Goal: Information Seeking & Learning: Check status

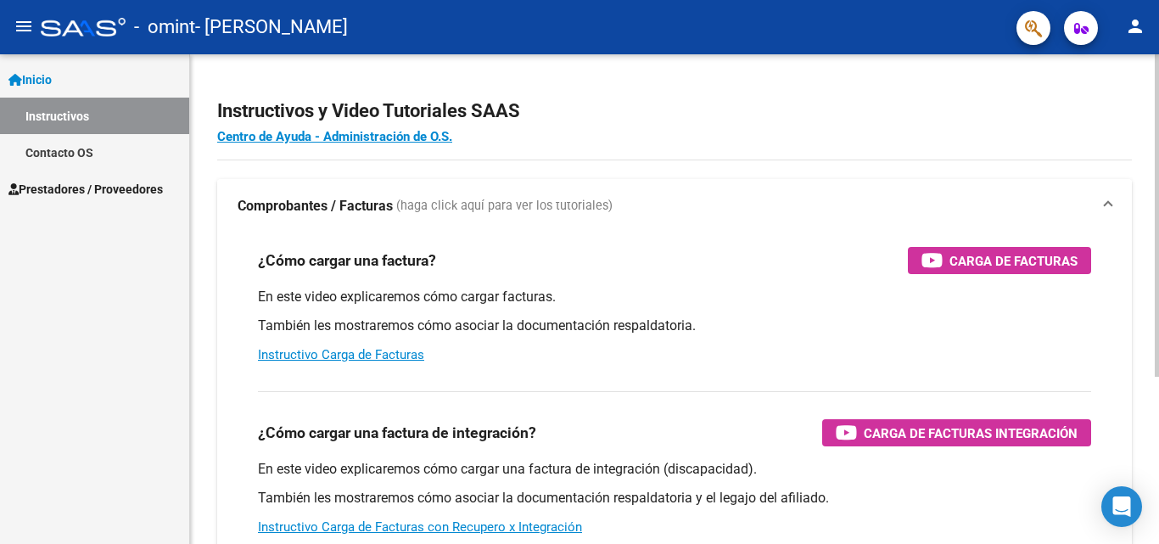
drag, startPoint x: 0, startPoint y: 0, endPoint x: 820, endPoint y: 193, distance: 842.7
click at [820, 193] on mat-expansion-panel "Comprobantes / Facturas (haga click aquí para ver los tutoriales) ¿Cómo cargar …" at bounding box center [674, 448] width 915 height 538
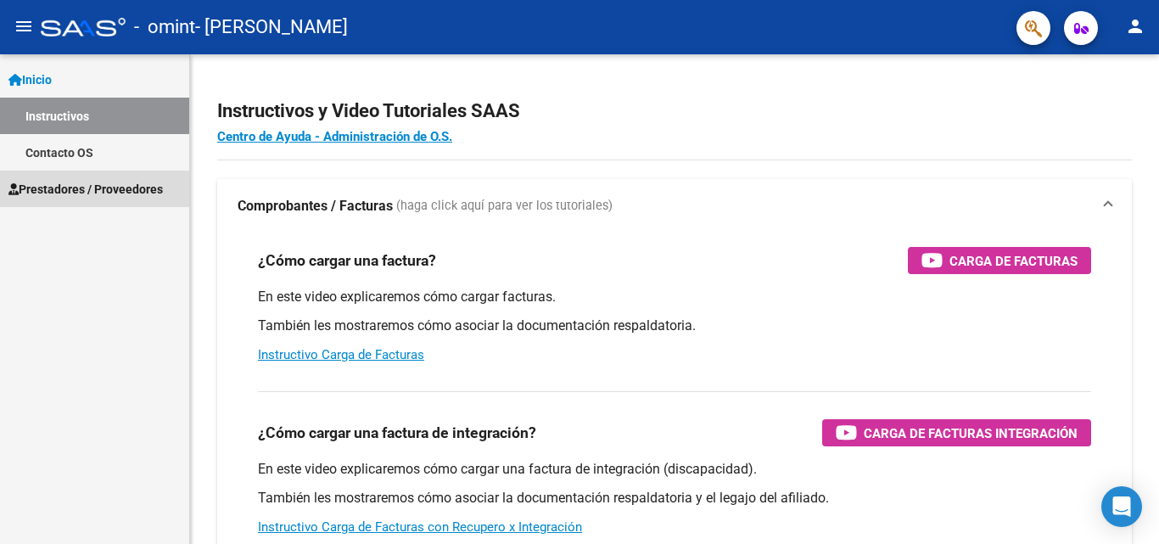
click at [67, 187] on span "Prestadores / Proveedores" at bounding box center [85, 189] width 154 height 19
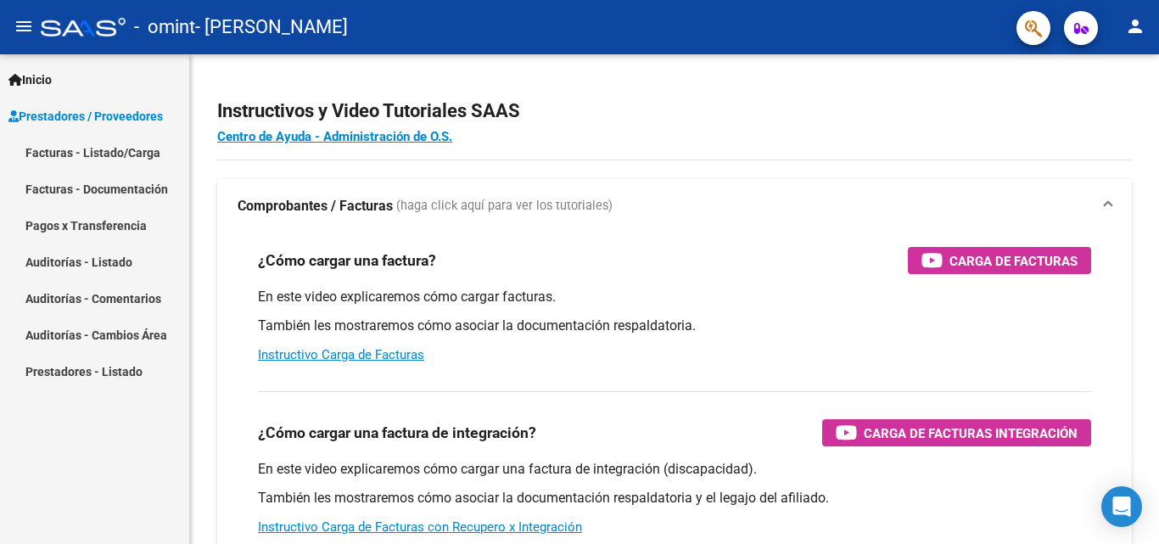
click at [104, 219] on link "Pagos x Transferencia" at bounding box center [94, 225] width 189 height 36
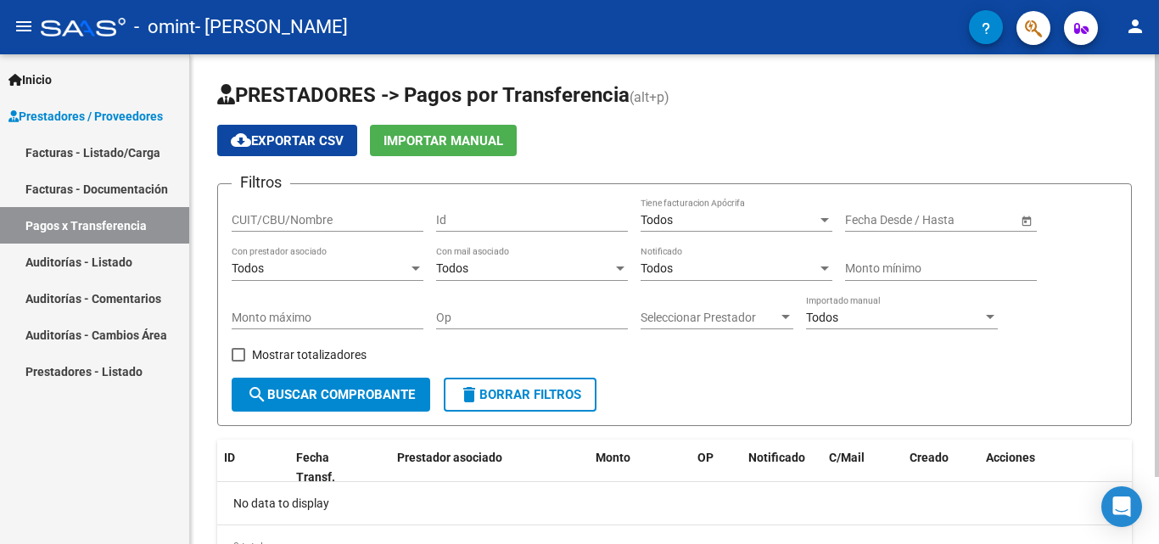
click at [1145, 138] on div at bounding box center [1157, 265] width 4 height 422
click at [1026, 218] on span "Open calendar" at bounding box center [1026, 220] width 41 height 41
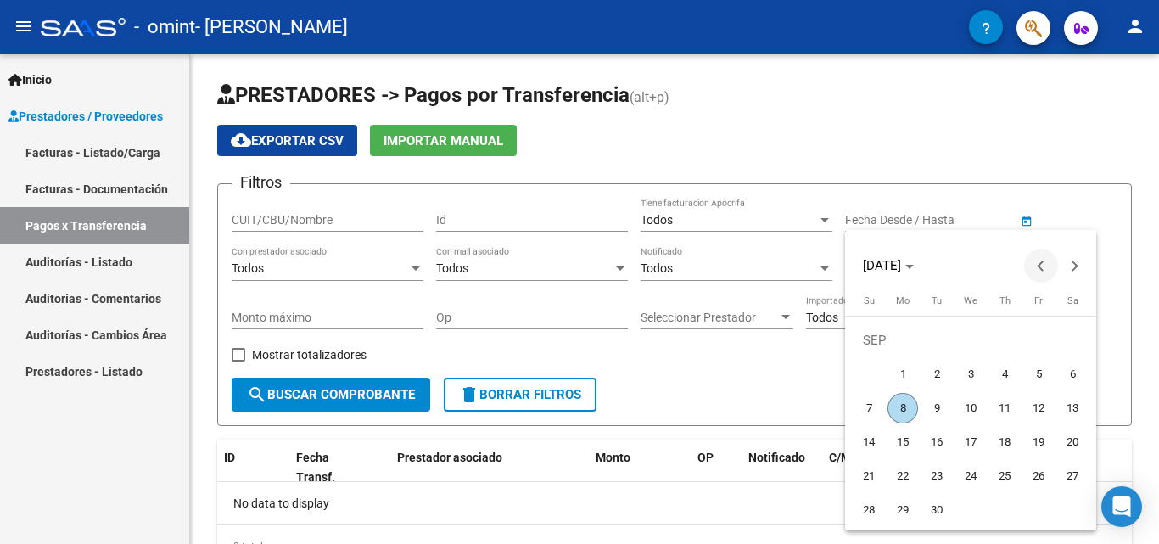
click at [1035, 257] on span "Previous month" at bounding box center [1041, 266] width 34 height 34
click at [905, 504] on span "30" at bounding box center [902, 510] width 31 height 31
type input "[DATE]"
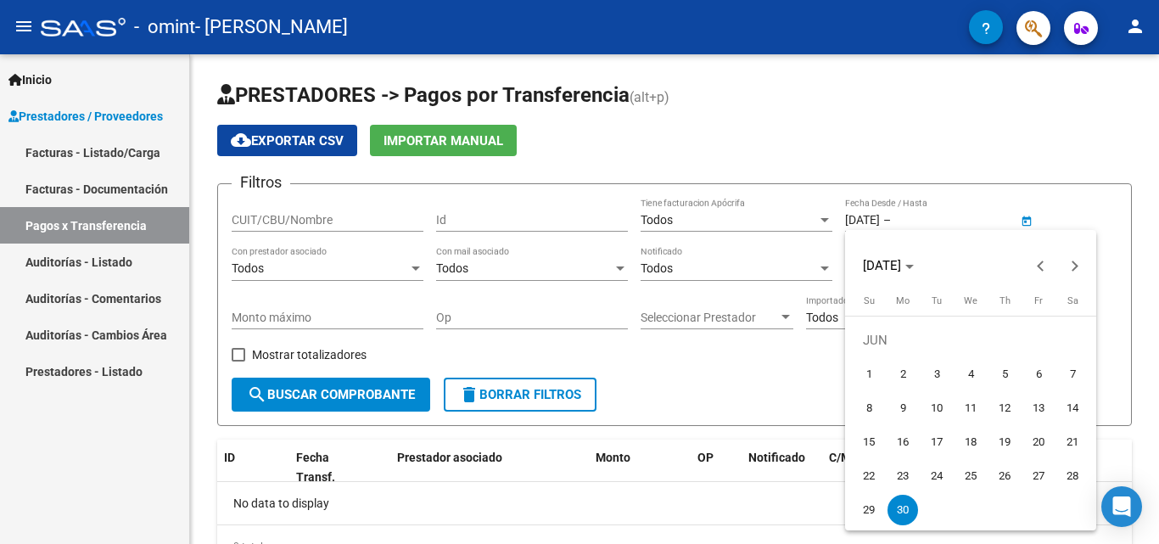
click at [384, 394] on div at bounding box center [579, 272] width 1159 height 544
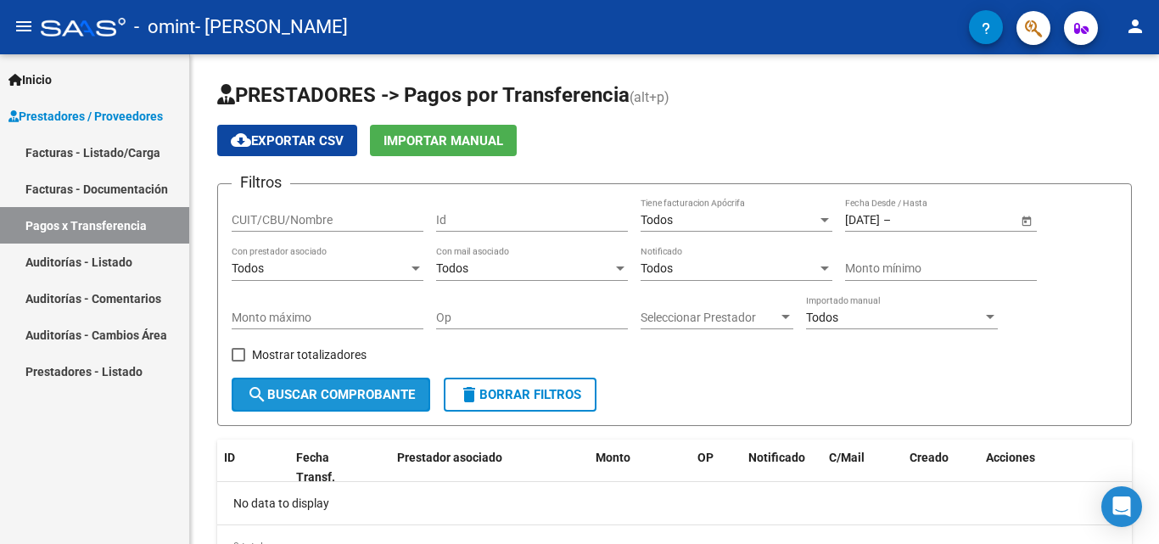
click at [384, 394] on span "search Buscar Comprobante" at bounding box center [331, 394] width 168 height 15
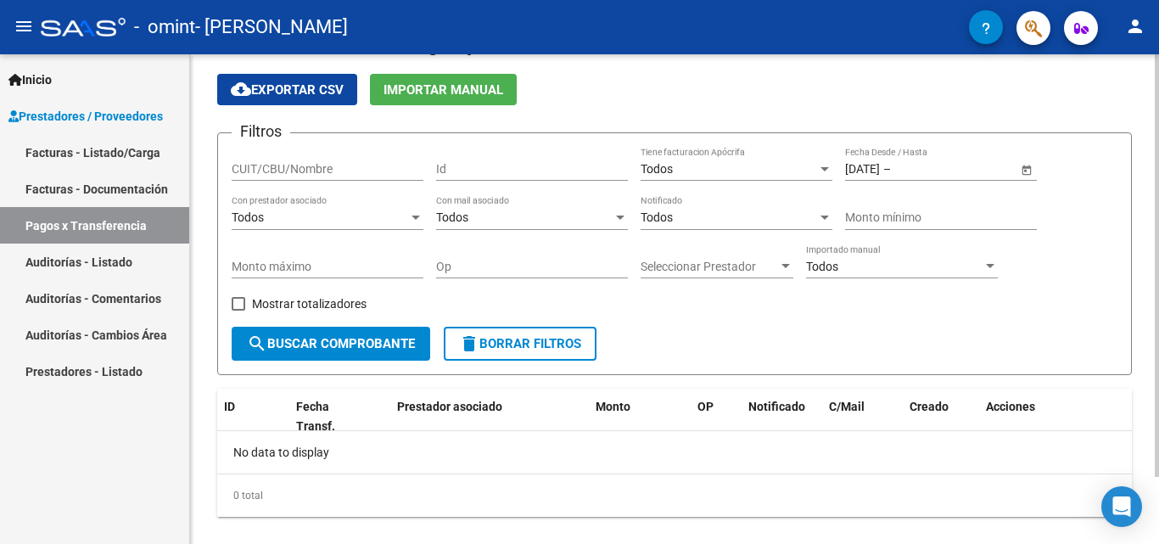
scroll to position [37, 0]
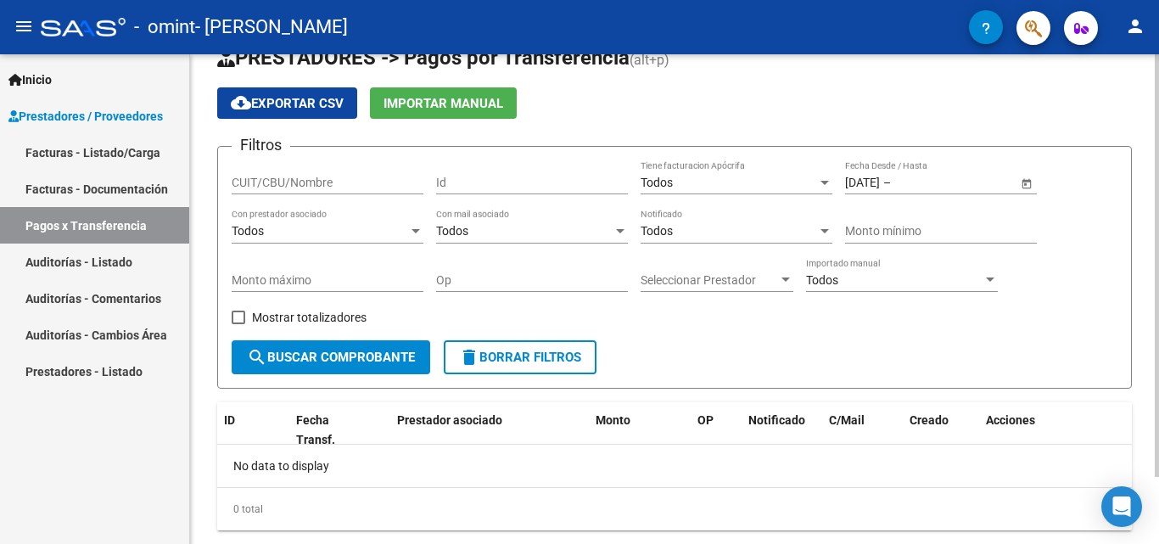
click at [1145, 141] on div at bounding box center [1157, 298] width 4 height 422
click at [344, 179] on input "CUIT/CBU/Nombre" at bounding box center [328, 183] width 192 height 14
click at [235, 311] on span at bounding box center [239, 317] width 14 height 14
click at [238, 324] on input "Mostrar totalizadores" at bounding box center [238, 324] width 1 height 1
click at [235, 311] on span at bounding box center [239, 317] width 14 height 14
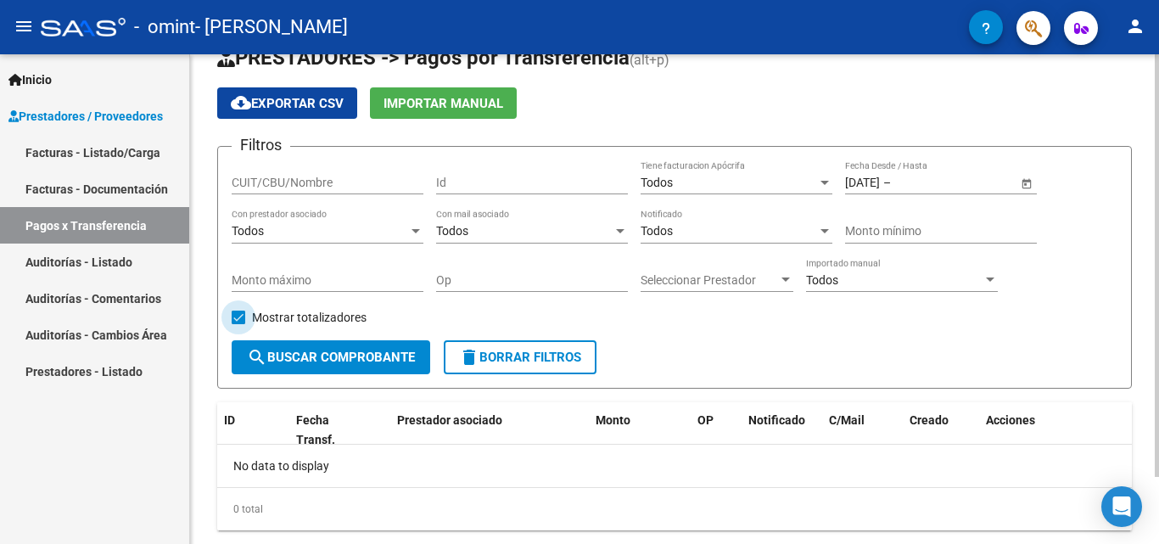
click at [238, 324] on input "Mostrar totalizadores" at bounding box center [238, 324] width 1 height 1
checkbox input "false"
click at [396, 176] on input "CUIT/CBU/Nombre" at bounding box center [328, 183] width 192 height 14
click at [345, 351] on span "search Buscar Comprobante" at bounding box center [331, 357] width 168 height 15
click at [349, 176] on input "CUIT/CBU/Nombre" at bounding box center [328, 183] width 192 height 14
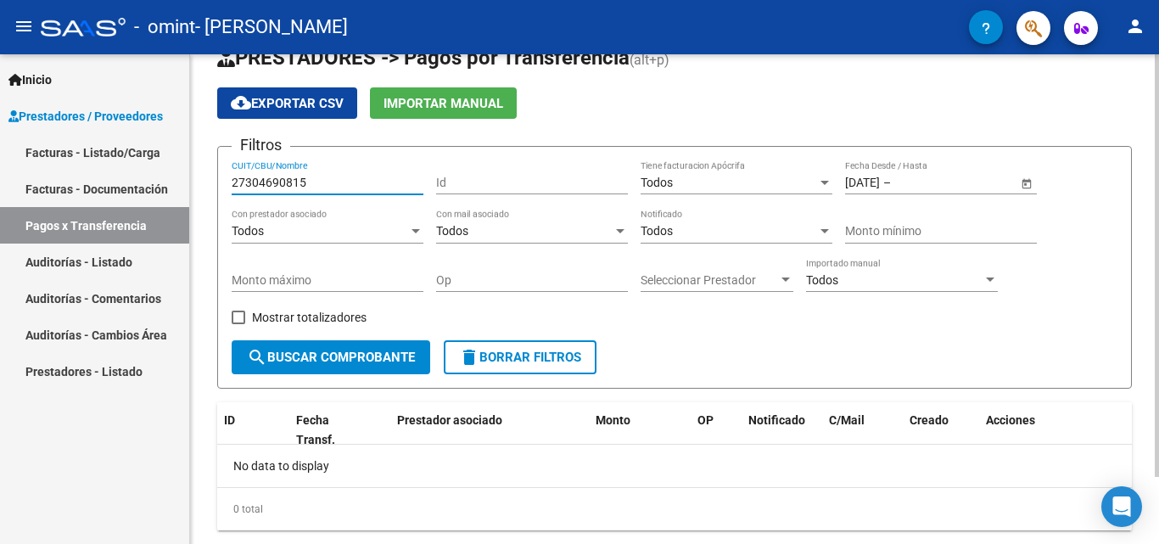
click at [282, 345] on button "search Buscar Comprobante" at bounding box center [331, 357] width 199 height 34
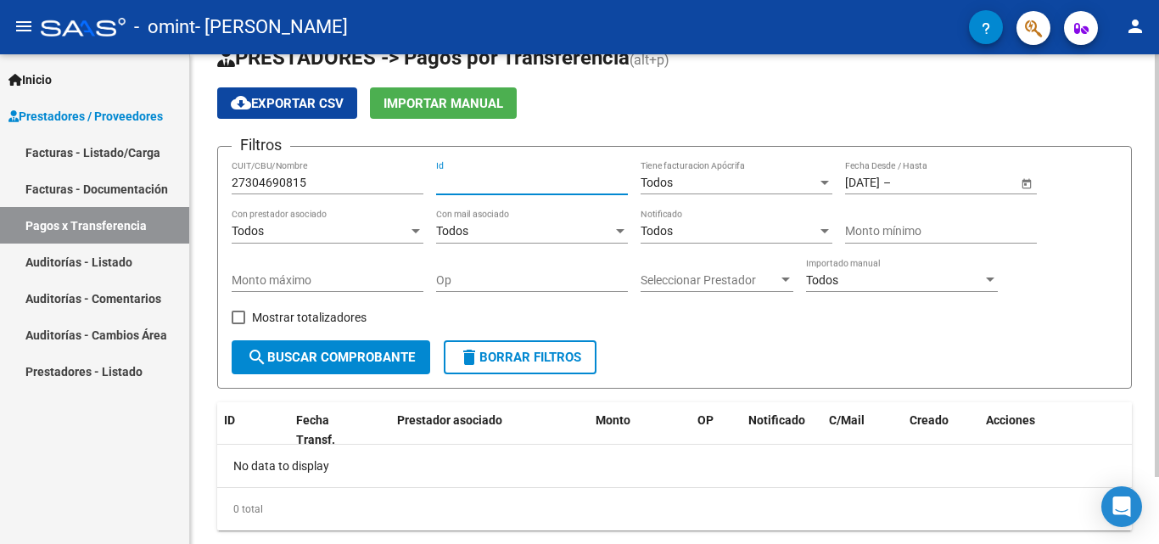
click at [518, 176] on input "Id" at bounding box center [532, 183] width 192 height 14
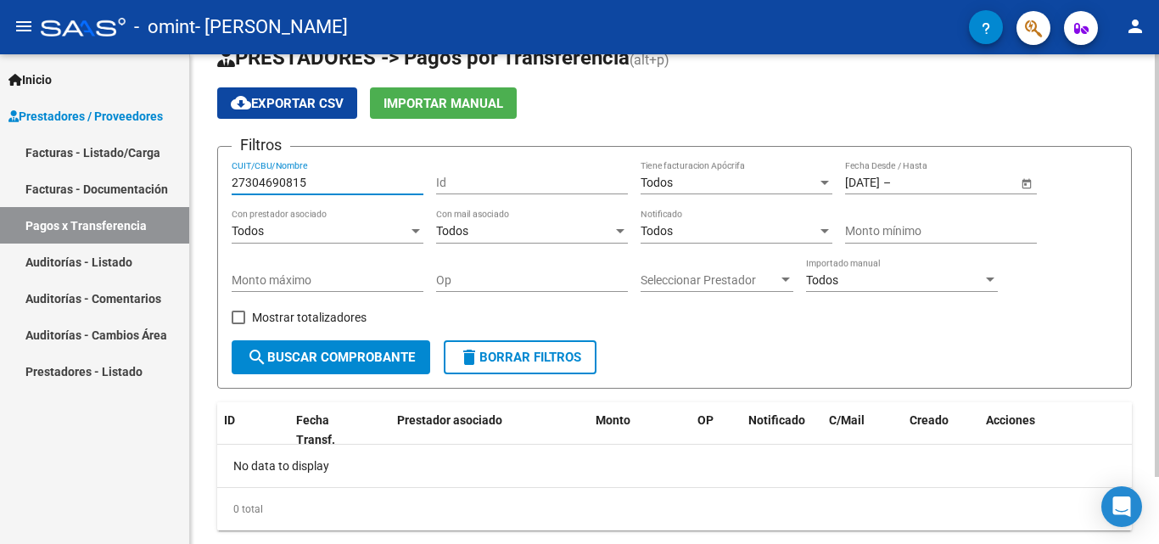
click at [354, 178] on input "27304690815" at bounding box center [328, 183] width 192 height 14
type input "2"
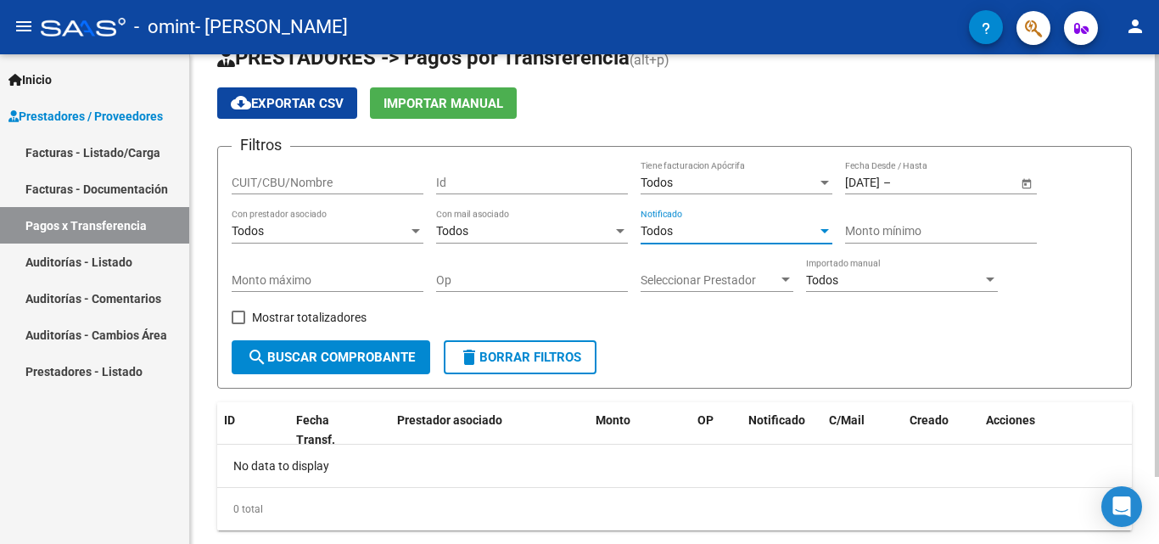
click at [827, 228] on div at bounding box center [824, 232] width 15 height 14
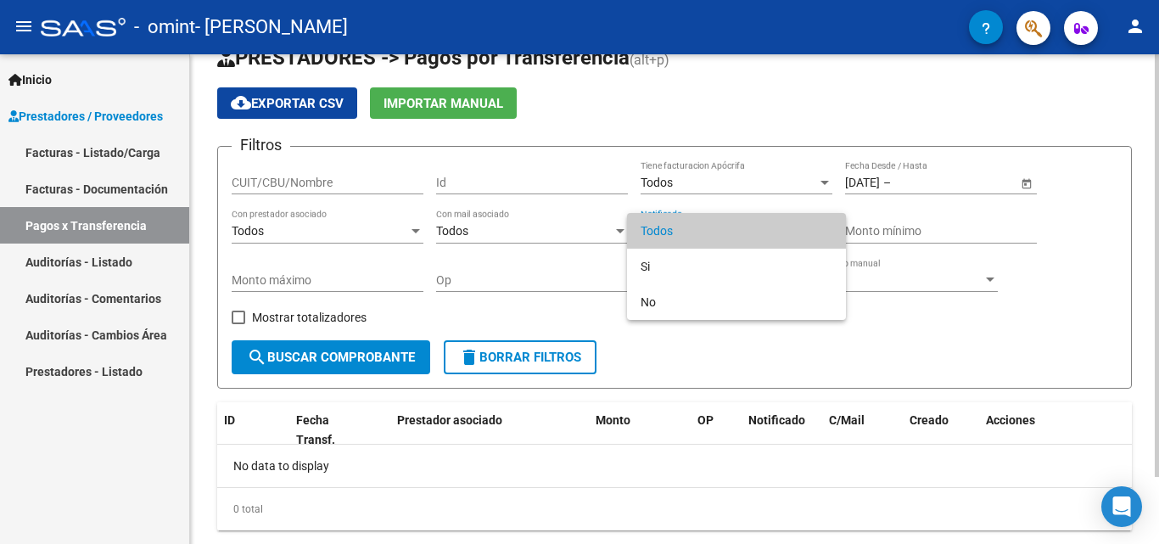
click at [827, 228] on span "Todos" at bounding box center [737, 231] width 192 height 36
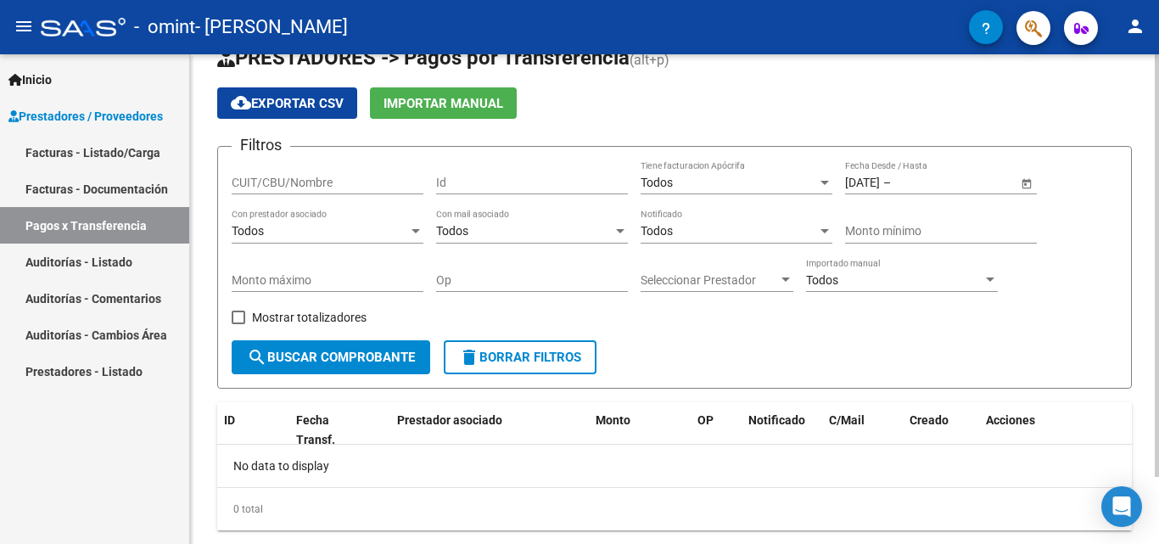
click at [1026, 184] on span "Open calendar" at bounding box center [1026, 183] width 41 height 41
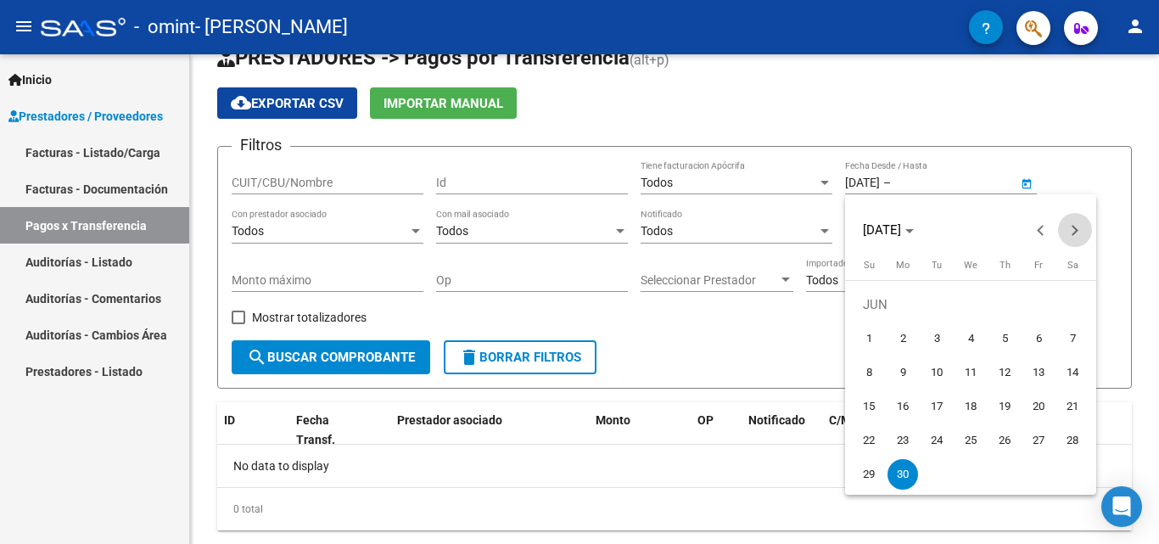
click at [1076, 229] on button "Next month" at bounding box center [1075, 230] width 34 height 34
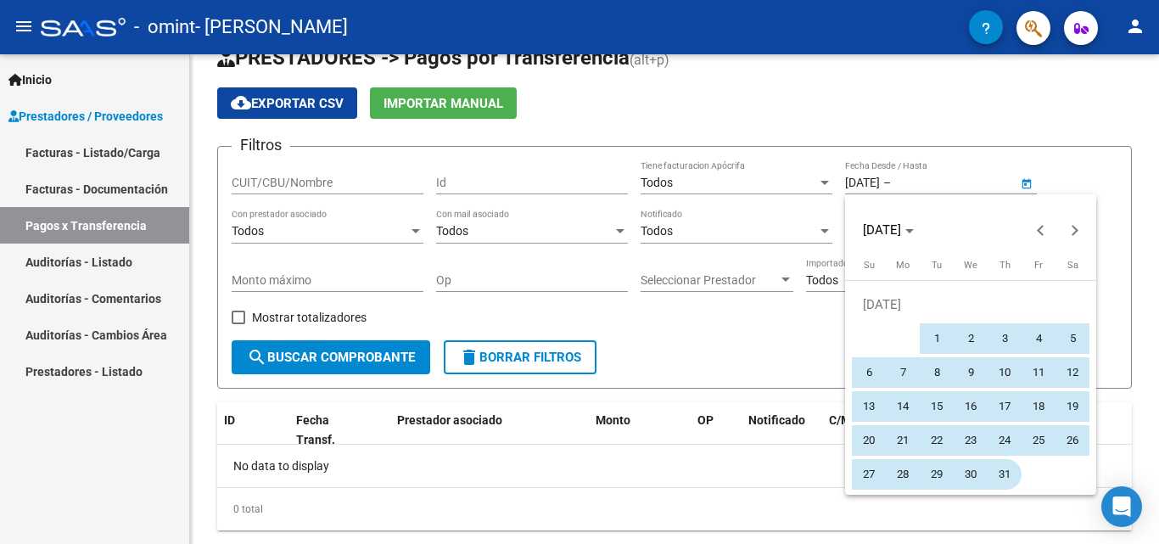
click at [1004, 484] on span "31" at bounding box center [1004, 474] width 31 height 31
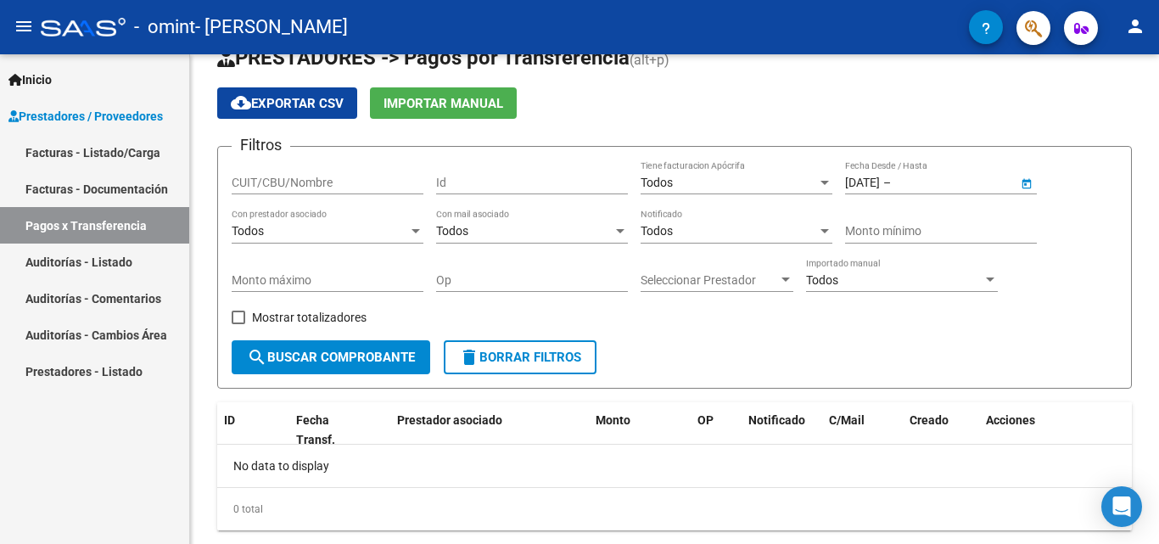
type input "[DATE]"
click at [302, 350] on span "search Buscar Comprobante" at bounding box center [331, 357] width 168 height 15
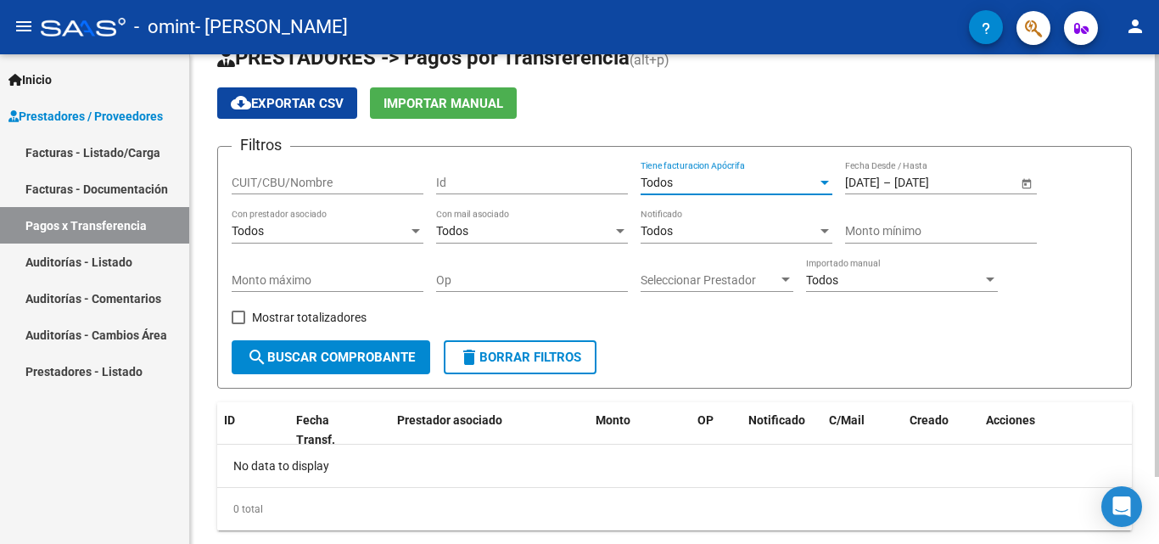
click at [825, 184] on div at bounding box center [824, 183] width 8 height 4
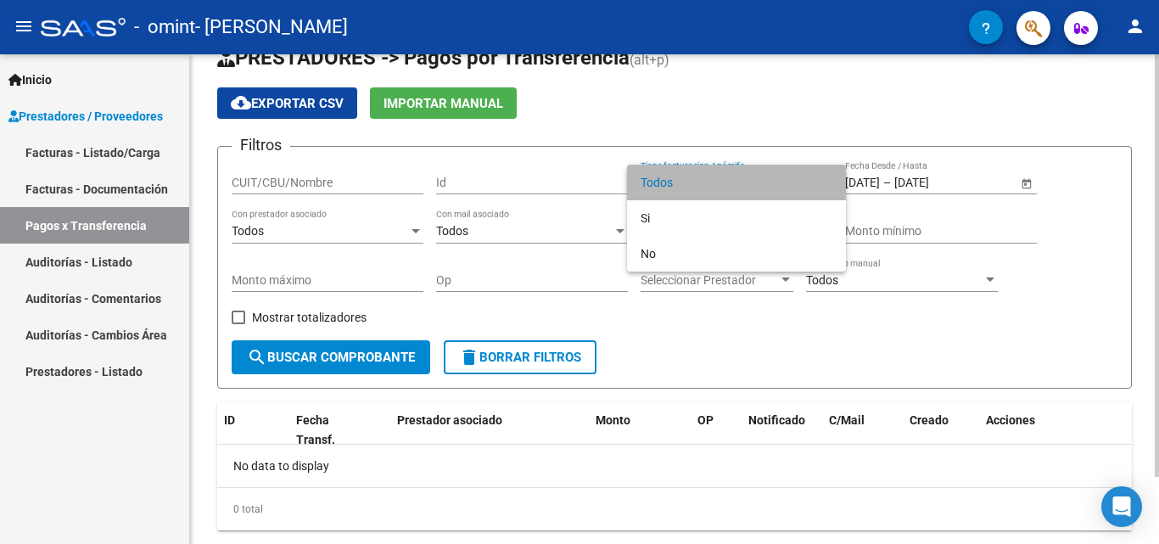
click at [825, 184] on span "Todos" at bounding box center [737, 183] width 192 height 36
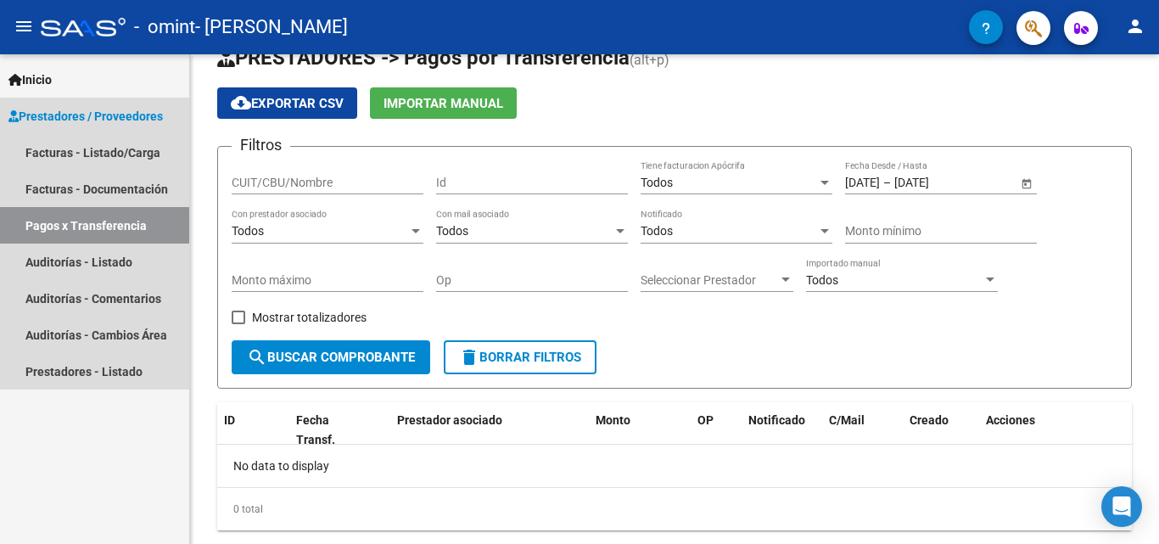
click at [120, 217] on link "Pagos x Transferencia" at bounding box center [94, 225] width 189 height 36
click at [138, 160] on link "Facturas - Listado/Carga" at bounding box center [94, 152] width 189 height 36
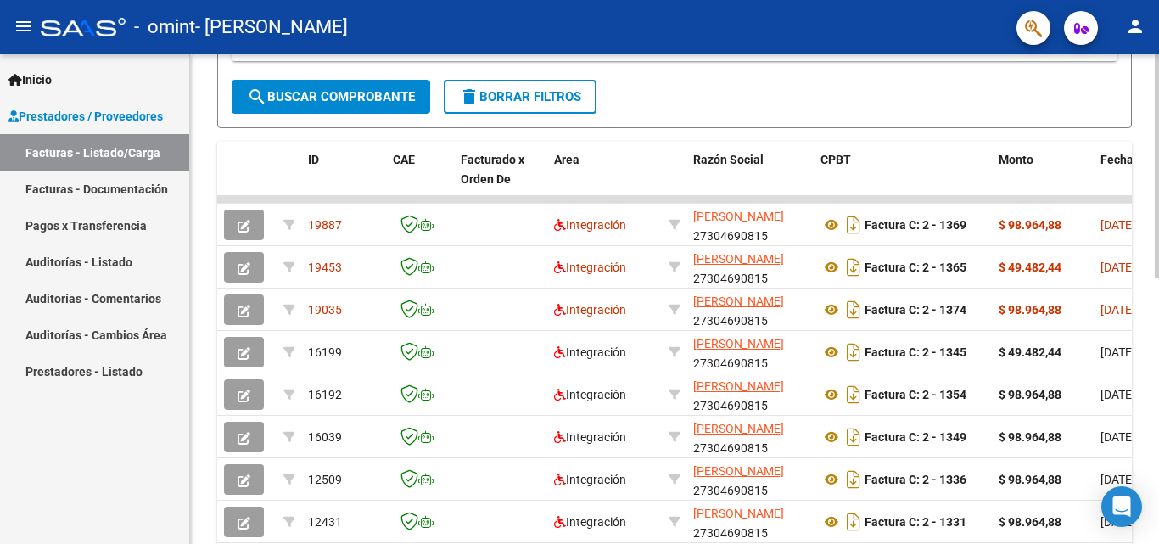
scroll to position [383, 0]
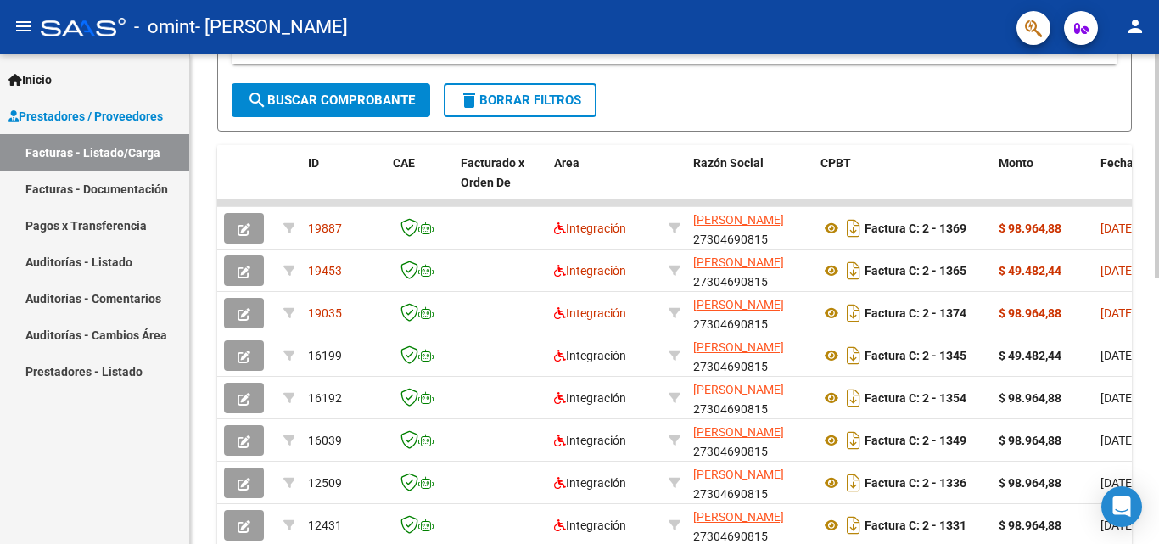
click at [1145, 369] on div "Video tutorial PRESTADORES -> Listado de CPBTs Emitidos por Prestadores / Prove…" at bounding box center [676, 203] width 973 height 1062
drag, startPoint x: 948, startPoint y: 201, endPoint x: 1023, endPoint y: 195, distance: 74.9
click at [1023, 195] on div "ID CAE Facturado x Orden De Area Razón Social CPBT Monto Fecha Cpbt Días desde …" at bounding box center [674, 412] width 915 height 534
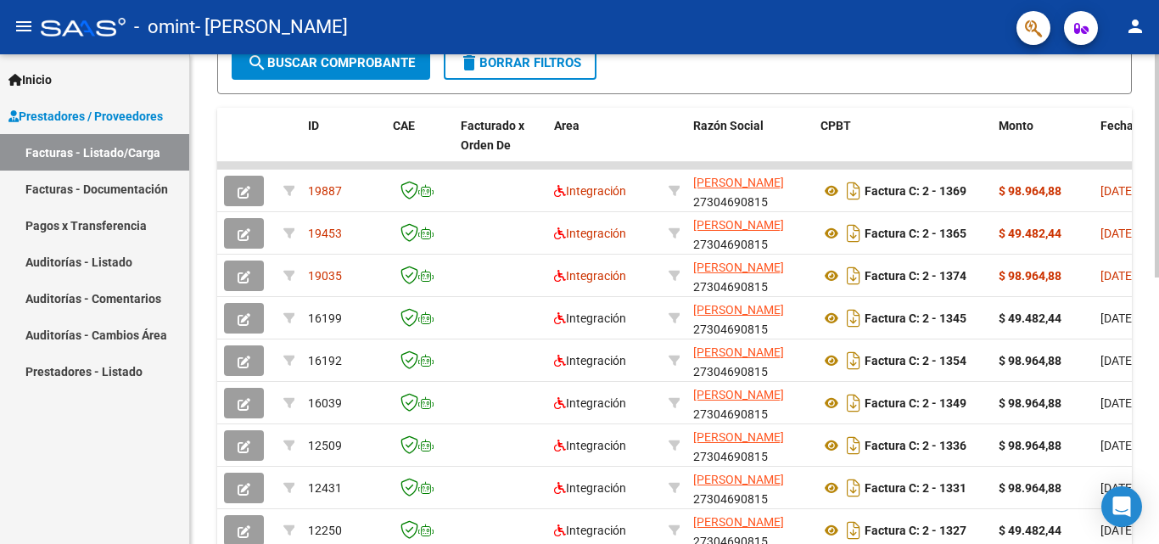
click at [1145, 412] on div at bounding box center [1157, 361] width 4 height 223
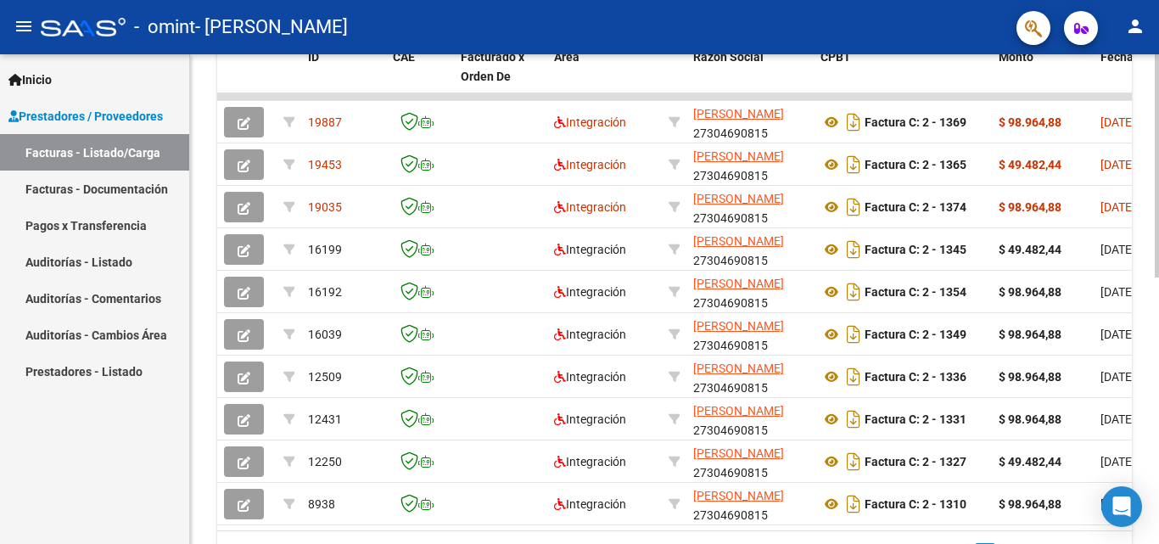
scroll to position [586, 0]
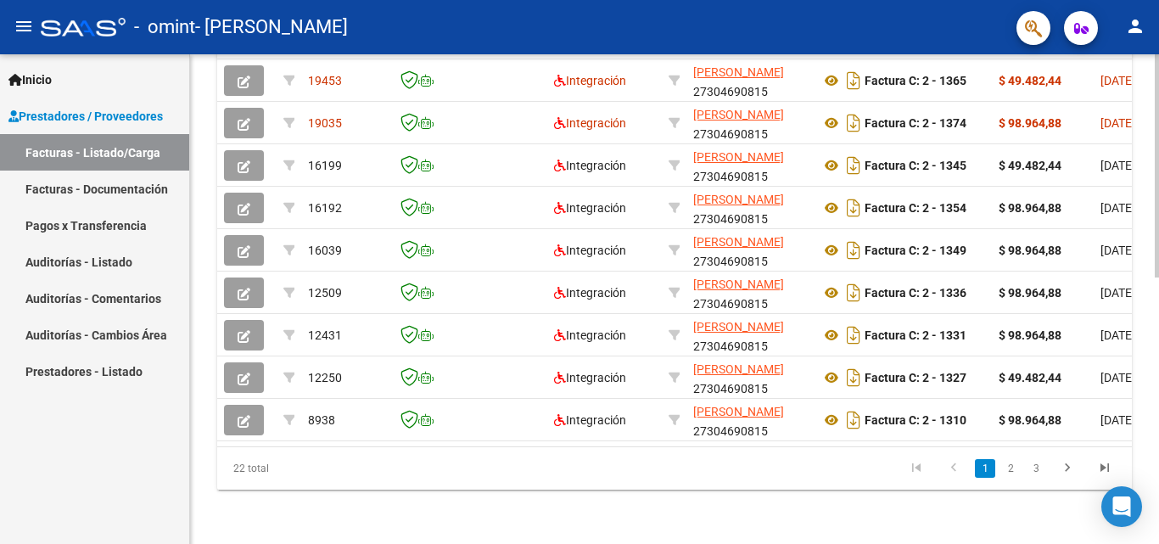
click at [1145, 543] on html "menu - omint - [PERSON_NAME] person Inicio Instructivos Contacto OS Prestadores…" at bounding box center [579, 272] width 1159 height 544
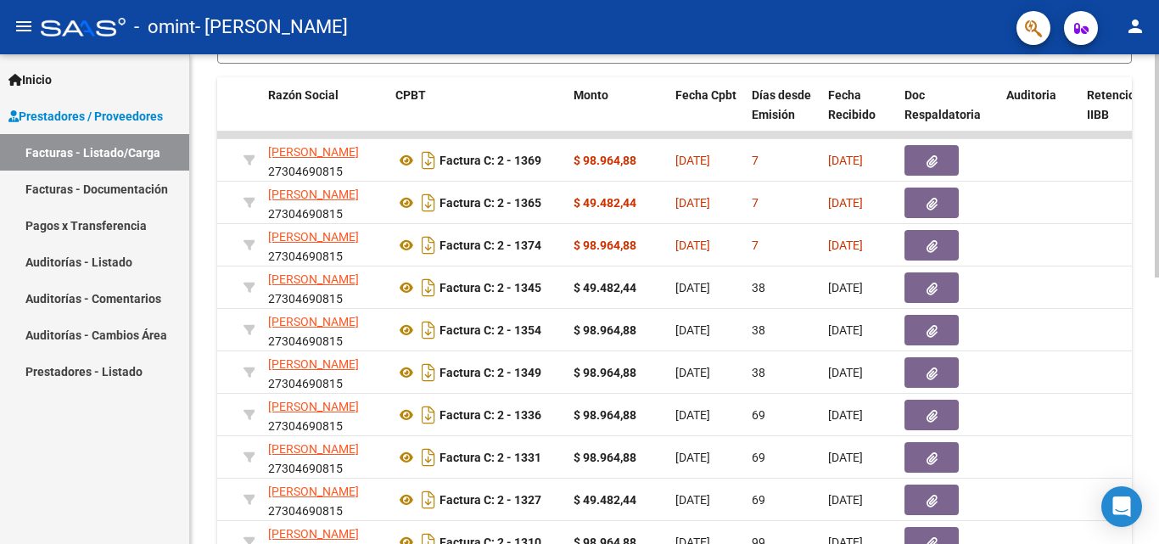
scroll to position [454, 0]
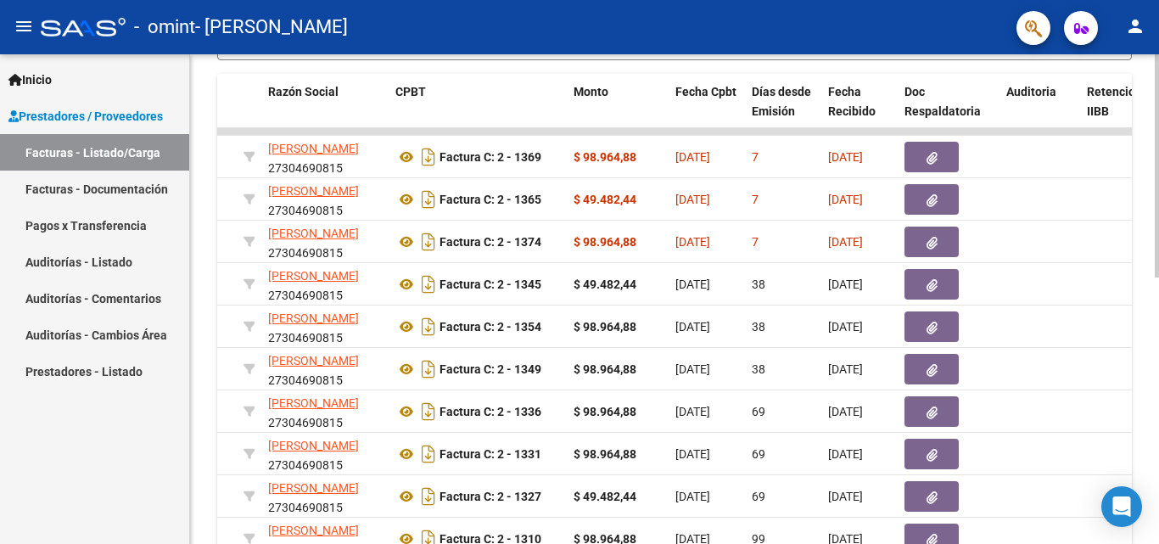
click at [1145, 412] on div at bounding box center [1157, 377] width 4 height 223
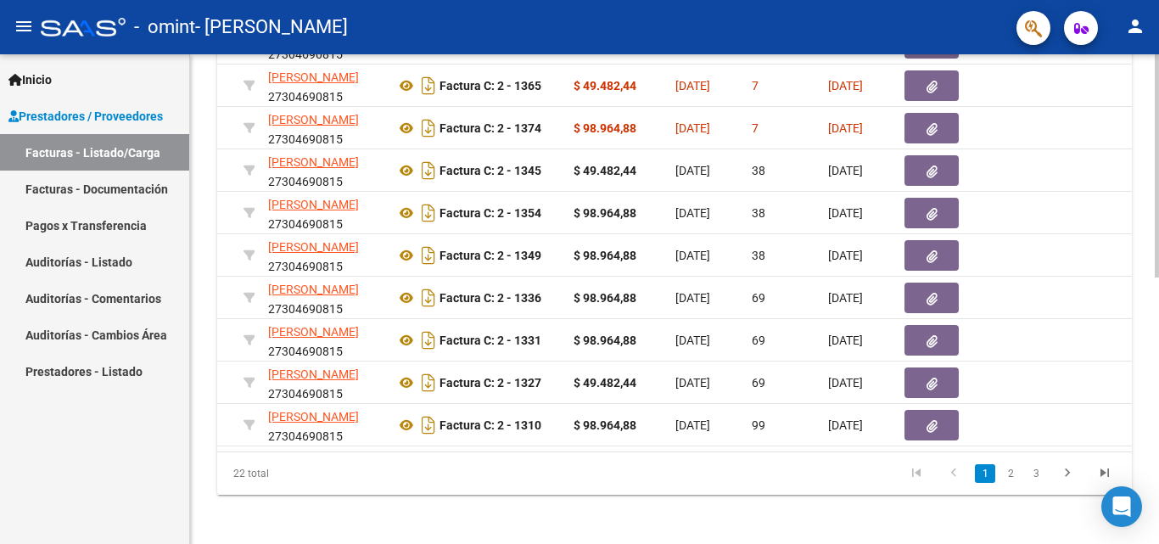
scroll to position [586, 0]
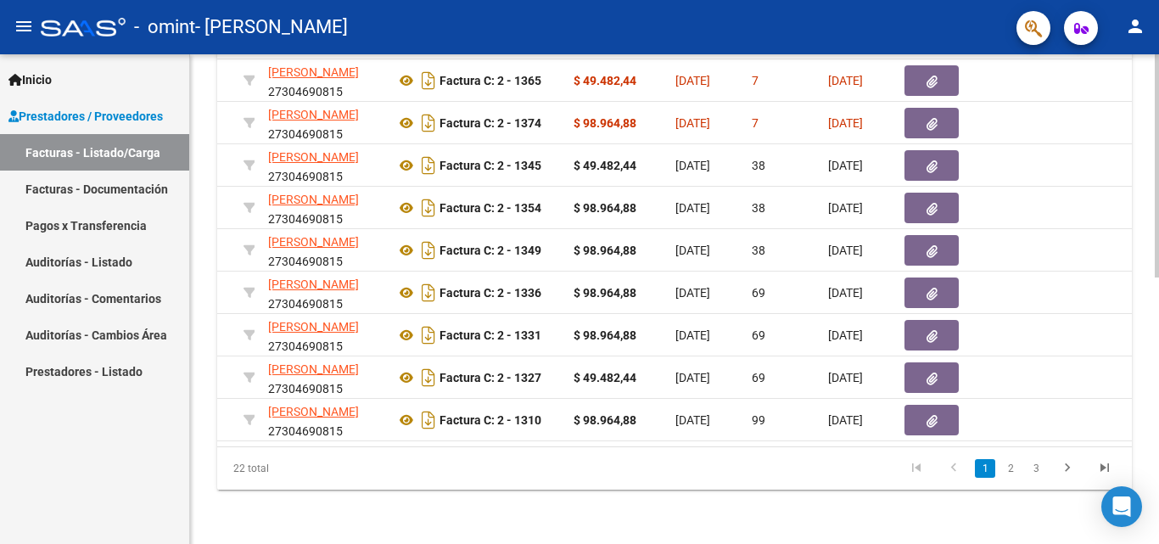
click at [1117, 424] on div "Video tutorial PRESTADORES -> Listado de CPBTs Emitidos por Prestadores / Prove…" at bounding box center [676, 13] width 973 height 1062
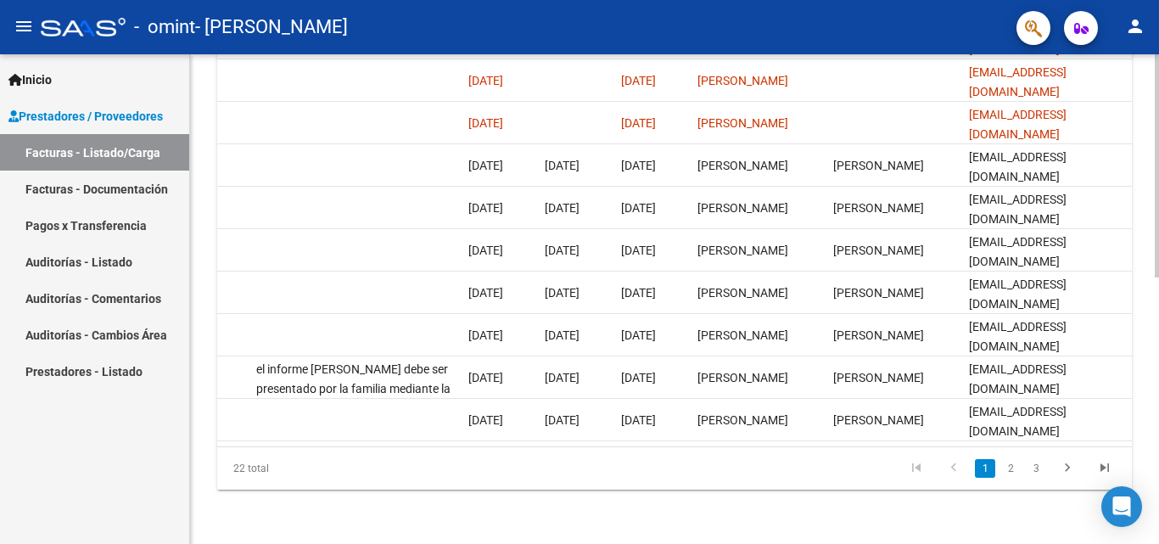
click at [1145, 411] on div at bounding box center [1157, 432] width 4 height 223
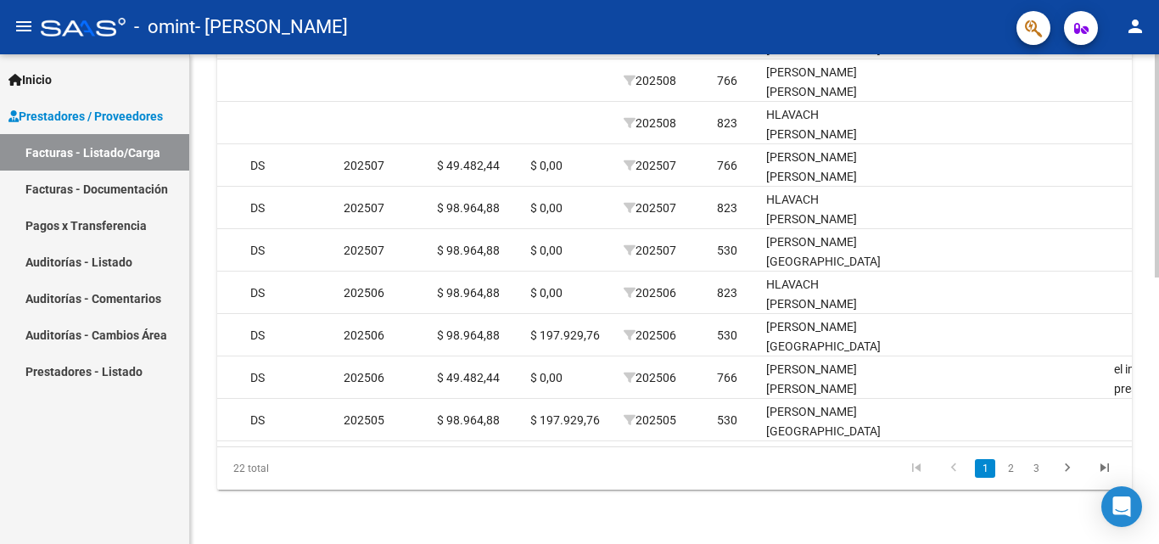
click at [1145, 454] on div at bounding box center [1157, 432] width 4 height 223
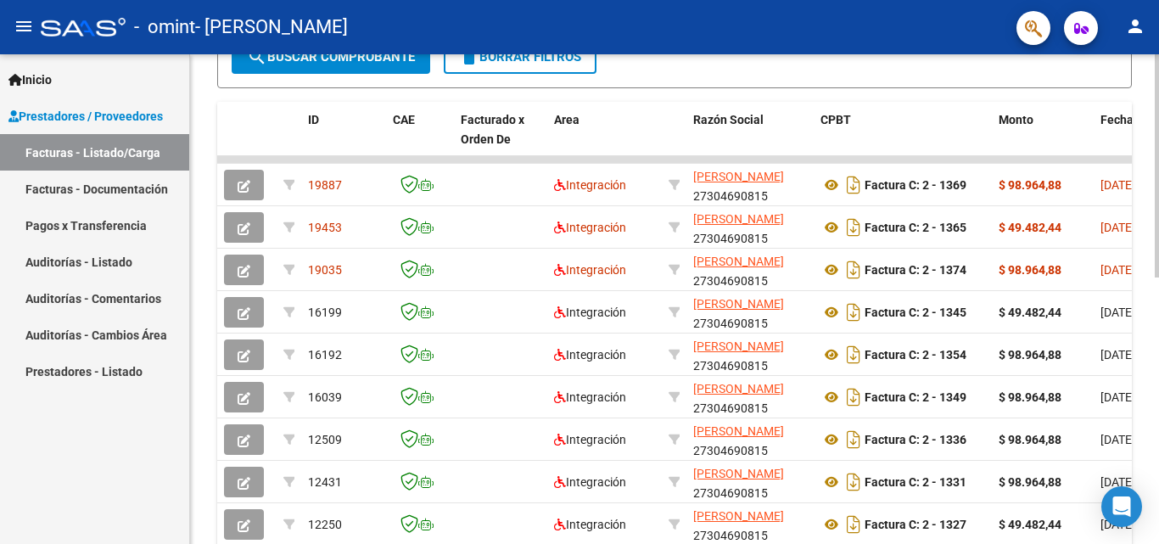
scroll to position [450, 0]
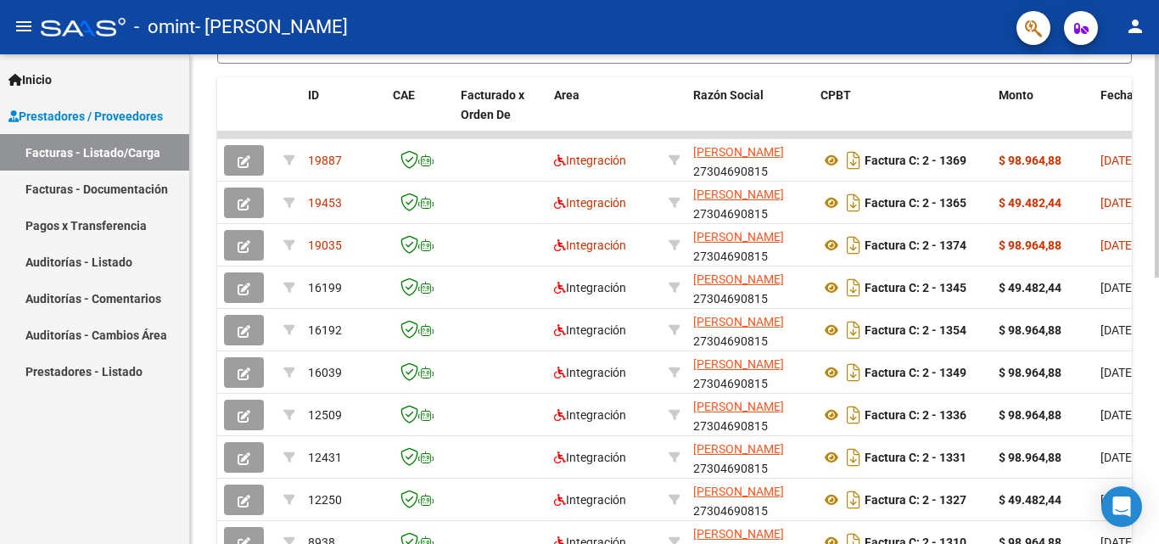
click at [1145, 383] on div at bounding box center [1157, 375] width 4 height 223
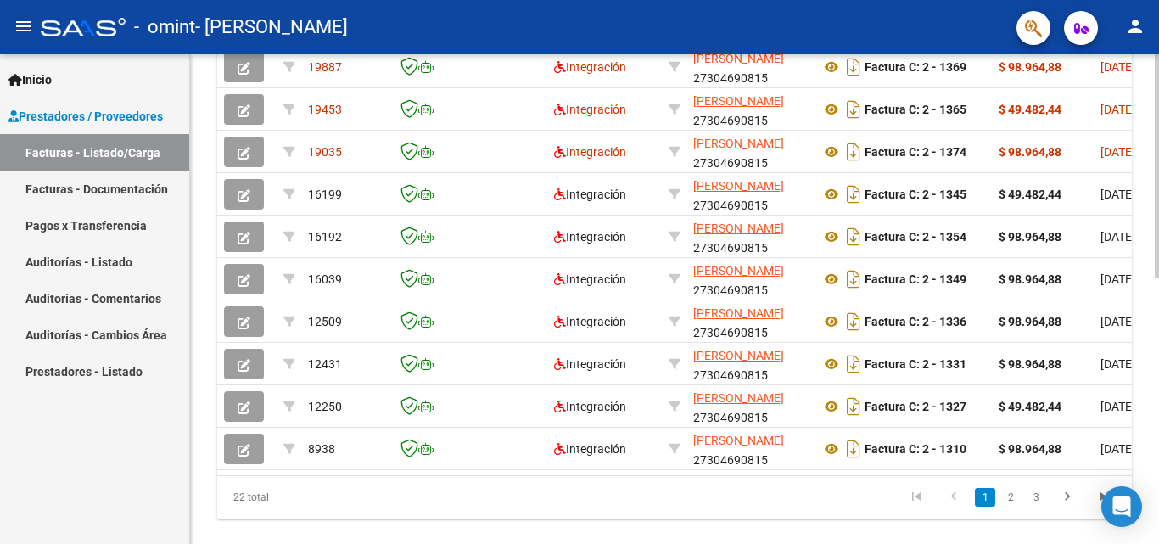
scroll to position [586, 0]
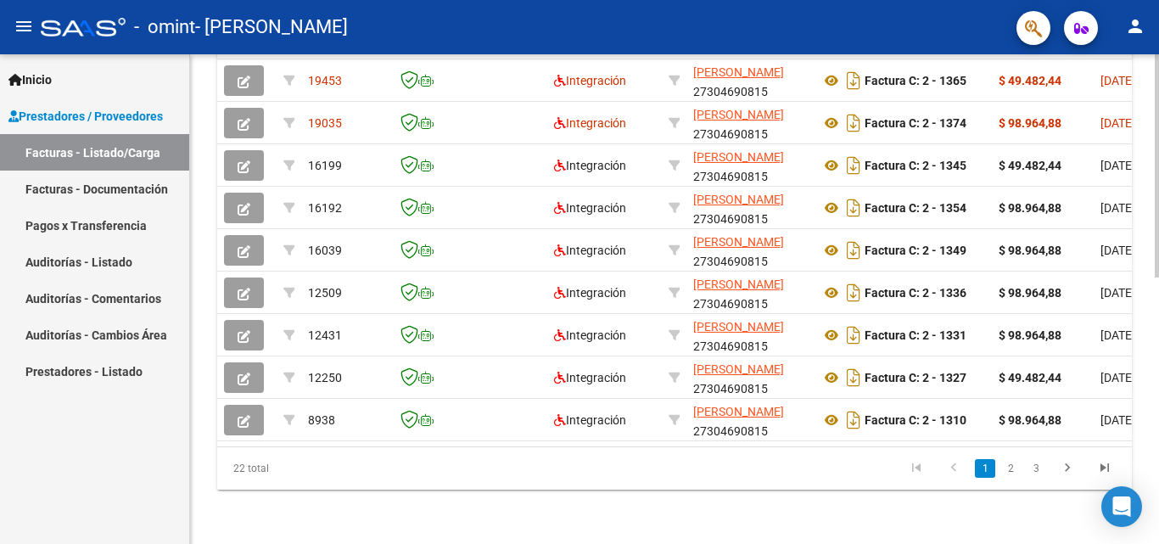
click at [1145, 523] on div at bounding box center [1157, 432] width 4 height 223
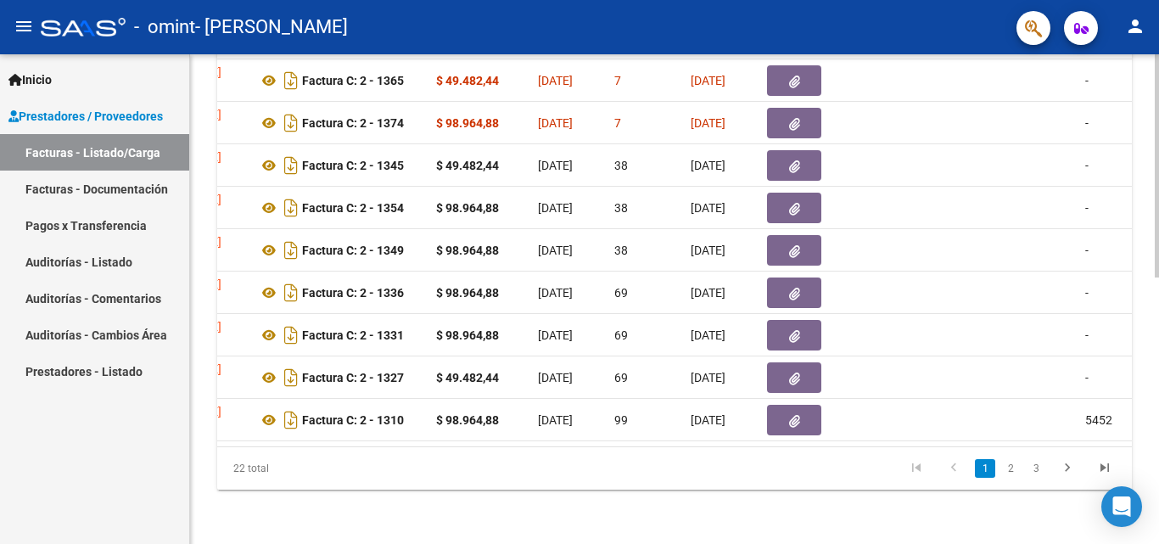
click at [1145, 422] on div at bounding box center [1157, 432] width 4 height 223
click at [1007, 465] on link "2" at bounding box center [1010, 468] width 20 height 19
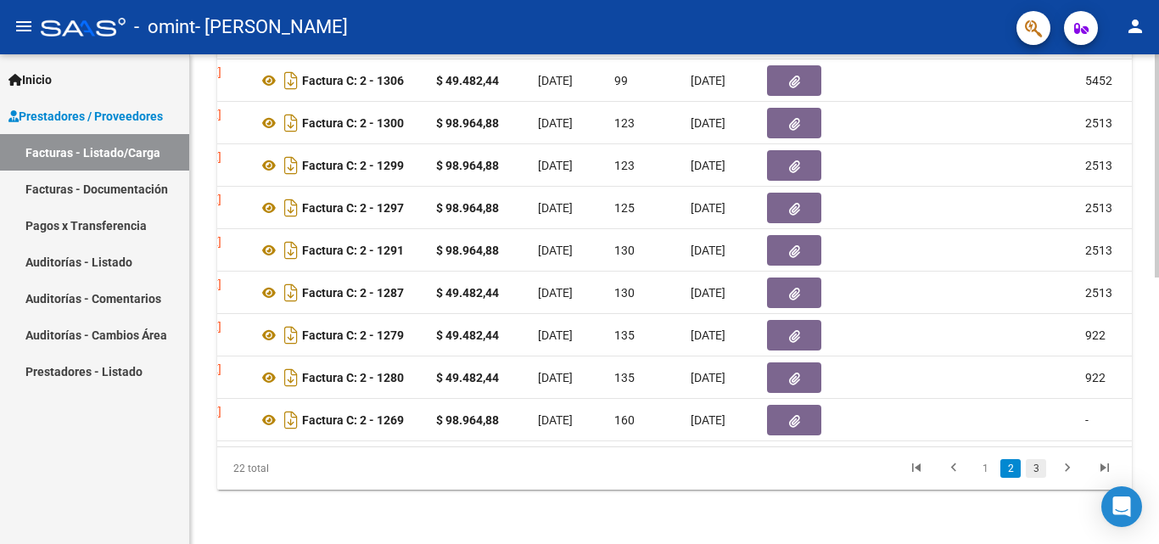
click at [1037, 471] on link "3" at bounding box center [1036, 468] width 20 height 19
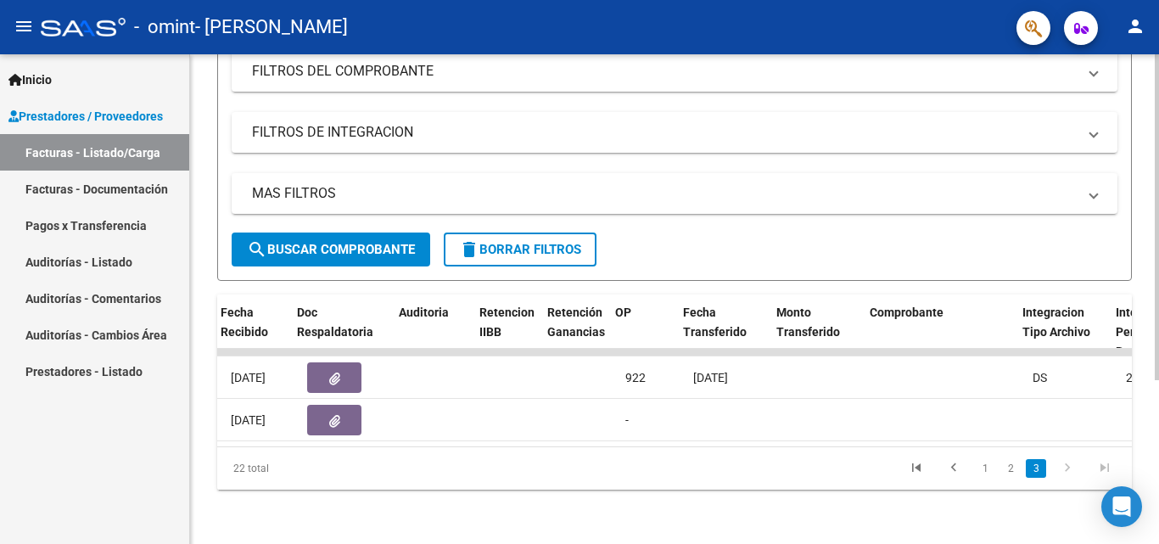
scroll to position [0, 1049]
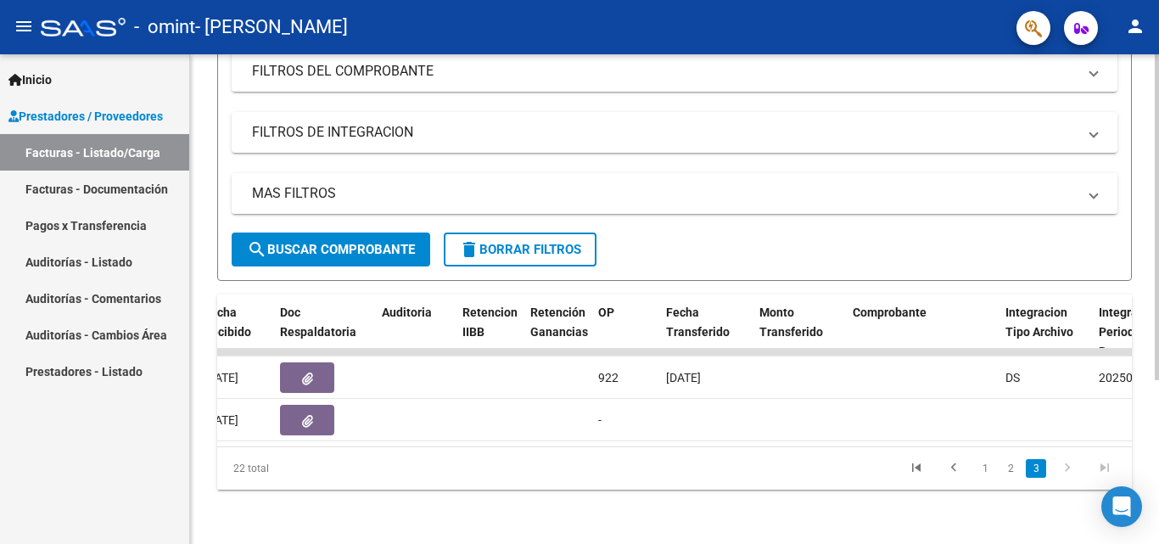
drag, startPoint x: 597, startPoint y: 430, endPoint x: 611, endPoint y: 439, distance: 16.0
click at [611, 439] on datatable-body "3088 Integración [PERSON_NAME] 27304690815 Factura C: 2 - 1266 $ 98.964,88 [DAT…" at bounding box center [674, 398] width 915 height 98
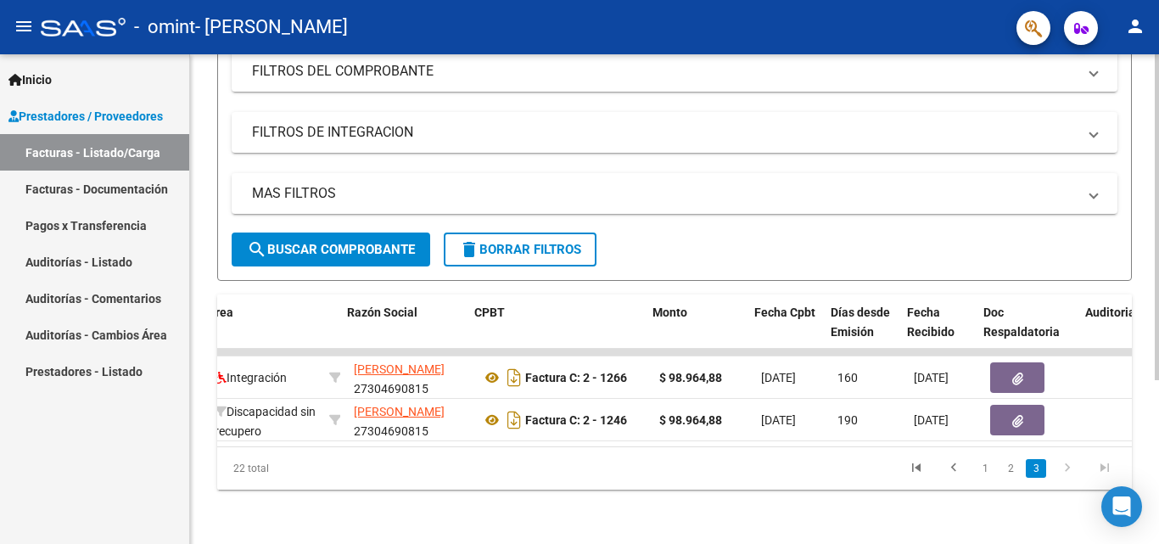
scroll to position [0, 350]
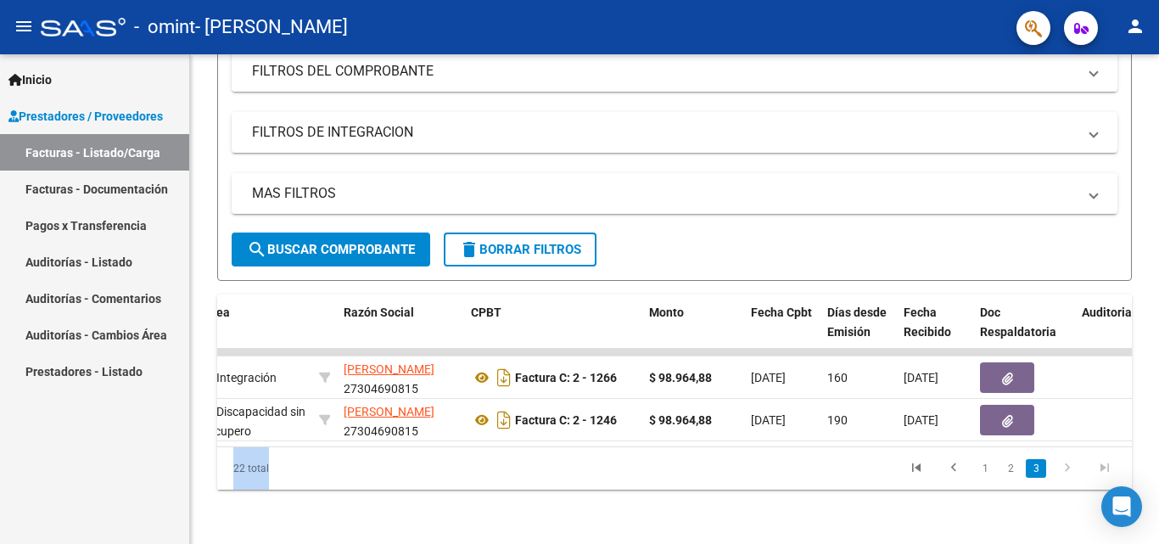
drag, startPoint x: 527, startPoint y: 446, endPoint x: 568, endPoint y: 447, distance: 40.7
click at [568, 447] on div "ID CAE Facturado x Orden De Area Razón Social CPBT Monto Fecha Cpbt Días desde …" at bounding box center [674, 391] width 915 height 195
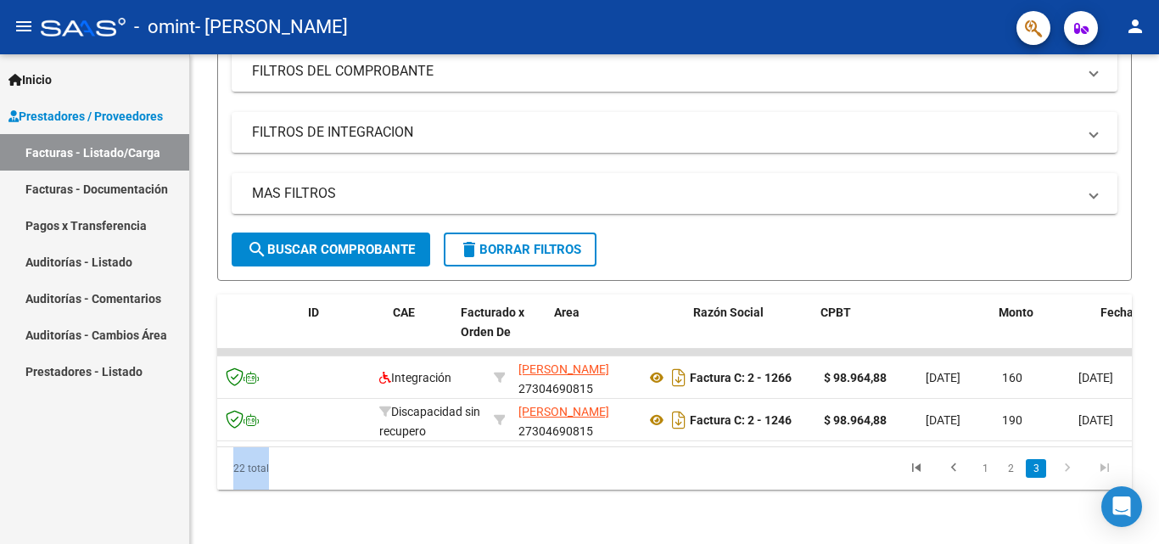
scroll to position [0, 0]
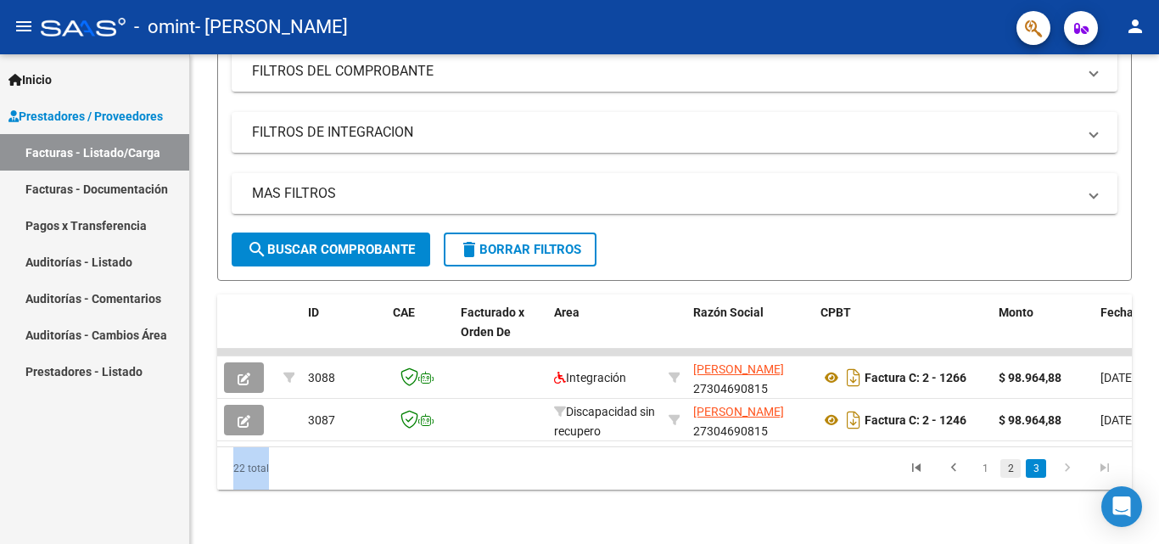
click at [1012, 469] on link "2" at bounding box center [1010, 468] width 20 height 19
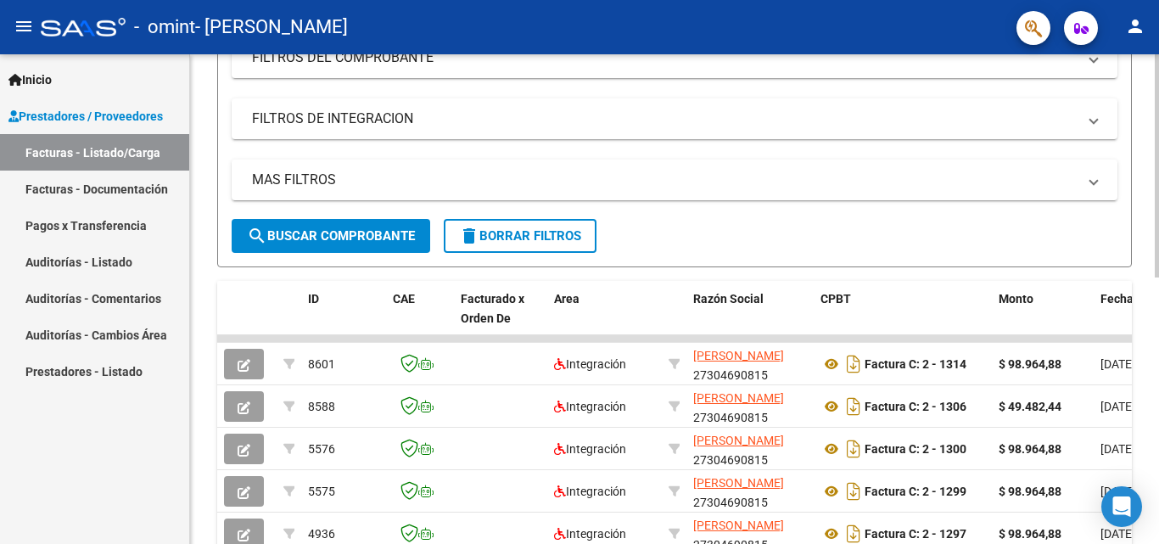
click at [1145, 277] on div at bounding box center [1157, 281] width 4 height 223
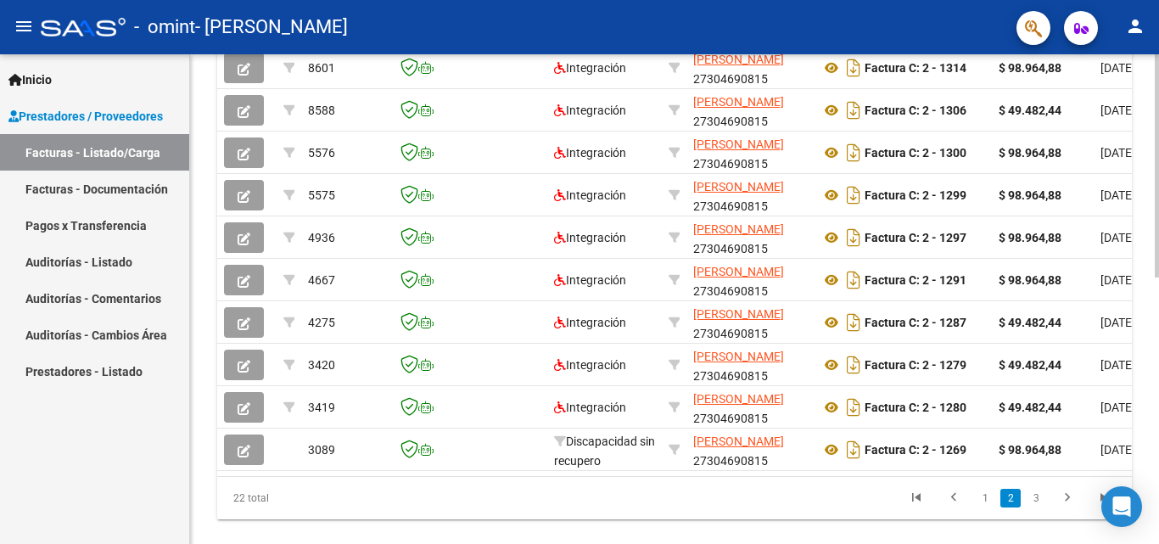
scroll to position [586, 0]
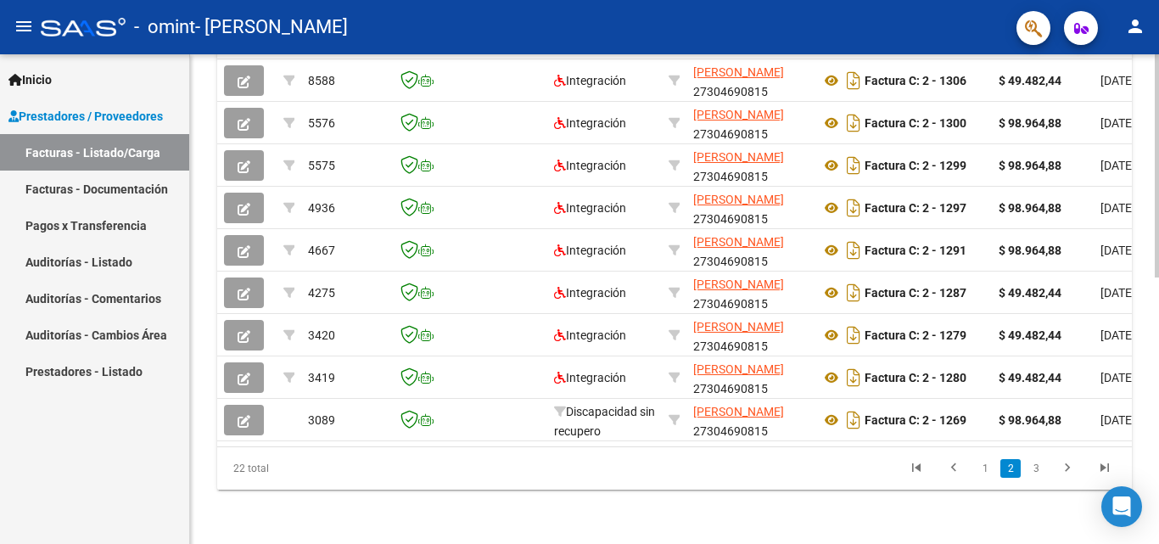
click at [1145, 497] on div at bounding box center [1157, 432] width 4 height 223
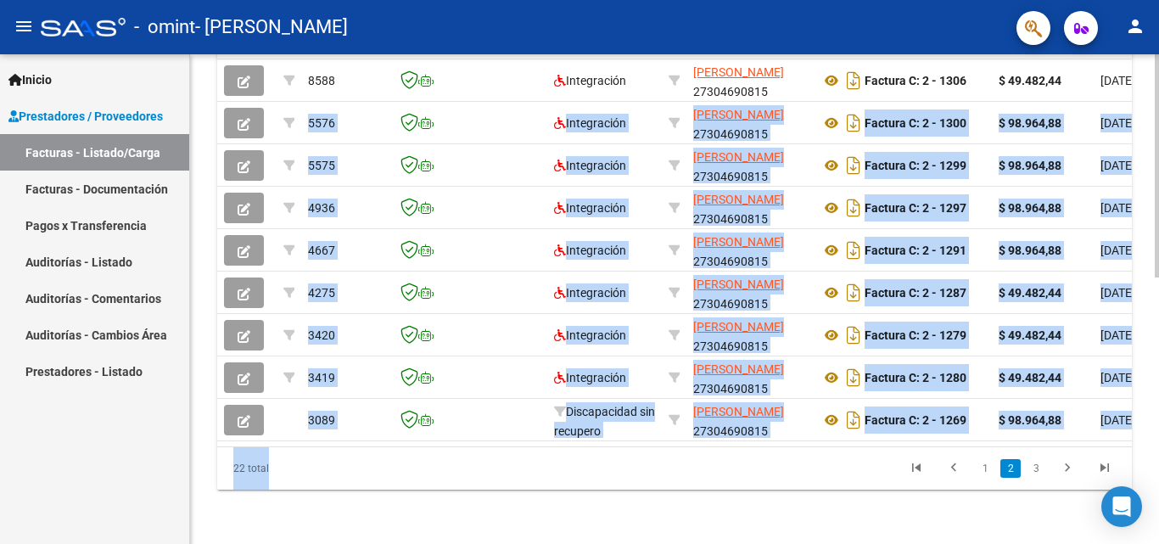
click at [517, 512] on div "Video tutorial PRESTADORES -> Listado de CPBTs Emitidos por Prestadores / Prove…" at bounding box center [674, 13] width 969 height 1062
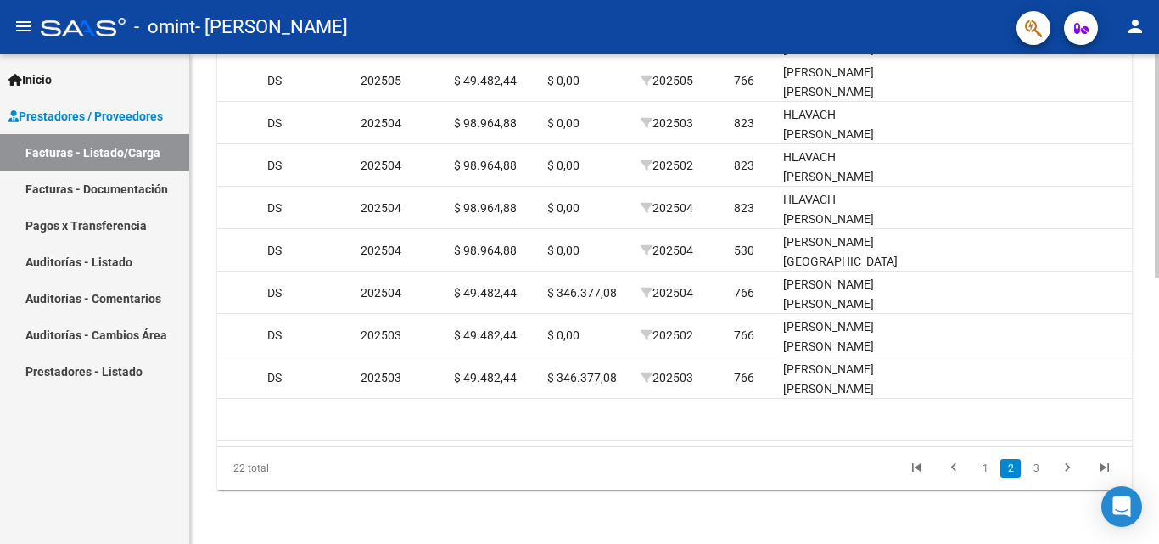
click at [1145, 389] on div at bounding box center [1157, 432] width 4 height 223
click at [987, 462] on link "1" at bounding box center [985, 468] width 20 height 19
click at [987, 462] on div "22 total 1 2 3" at bounding box center [674, 468] width 915 height 42
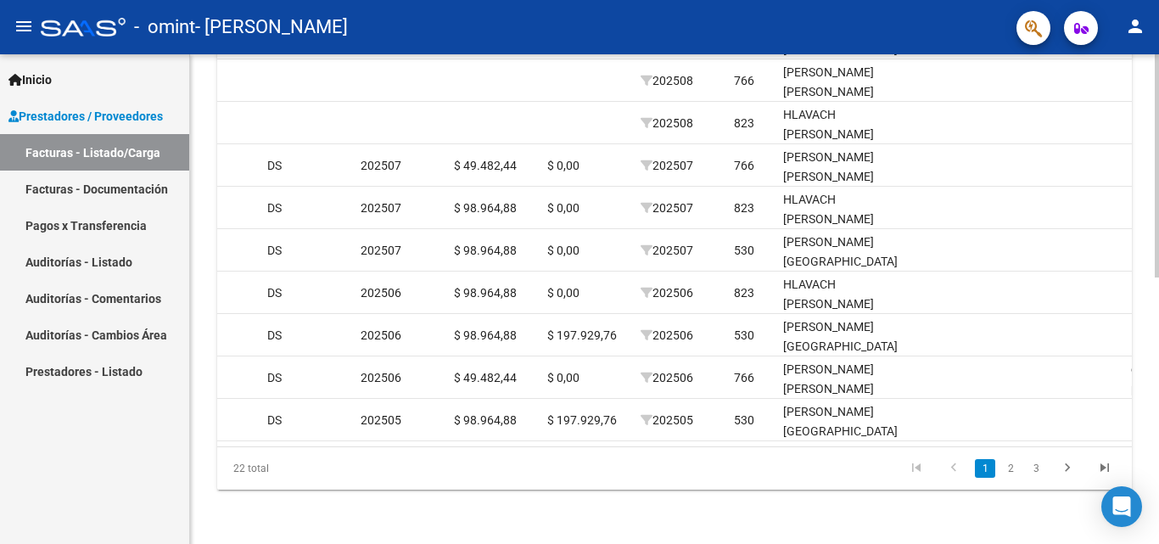
click at [1145, 374] on div at bounding box center [1157, 432] width 4 height 223
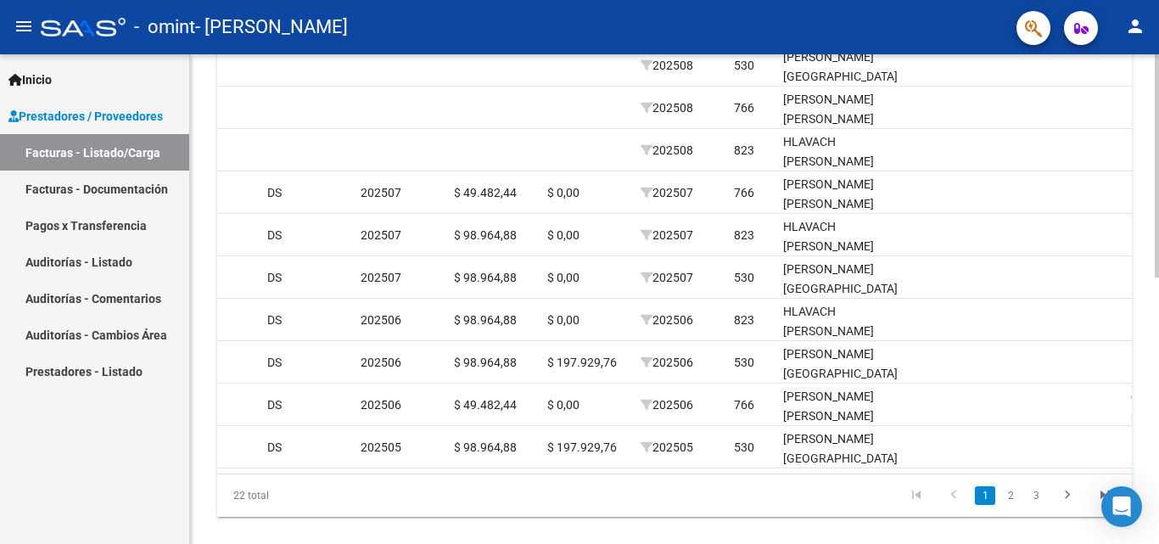
scroll to position [549, 0]
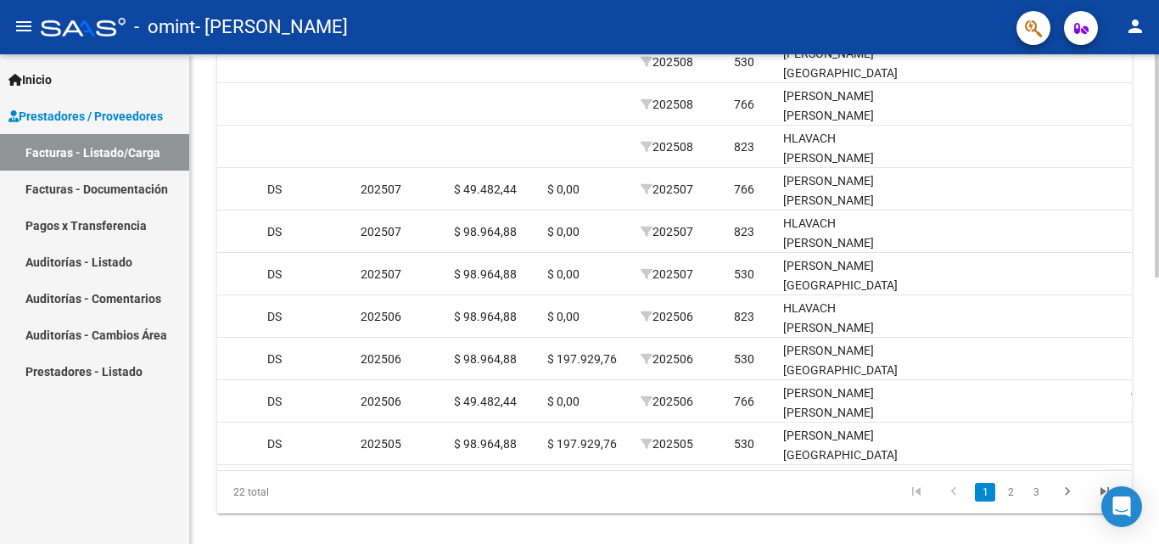
click at [1145, 437] on div at bounding box center [1157, 421] width 4 height 223
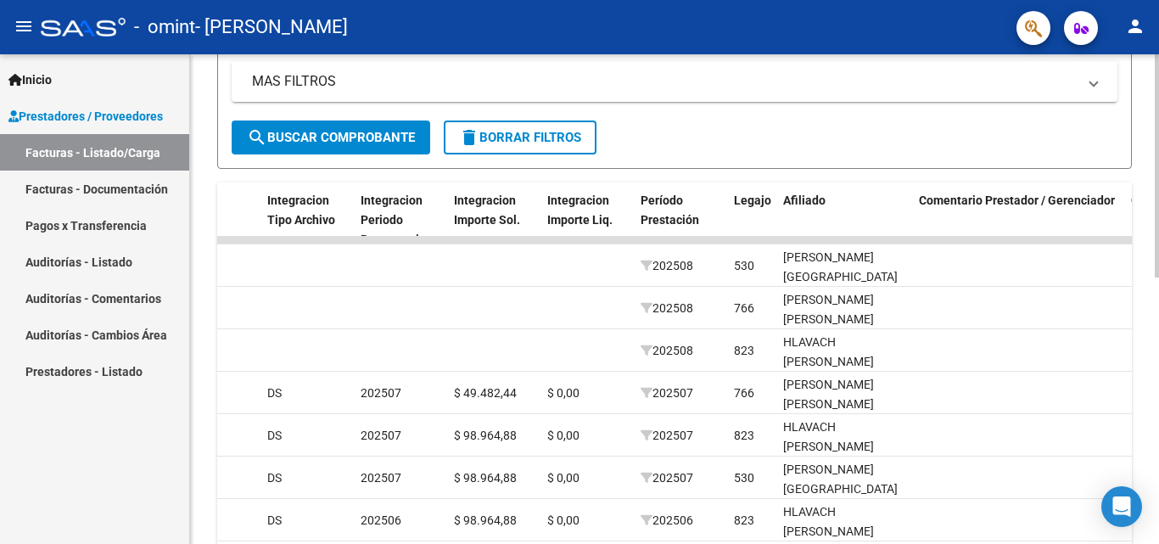
scroll to position [586, 0]
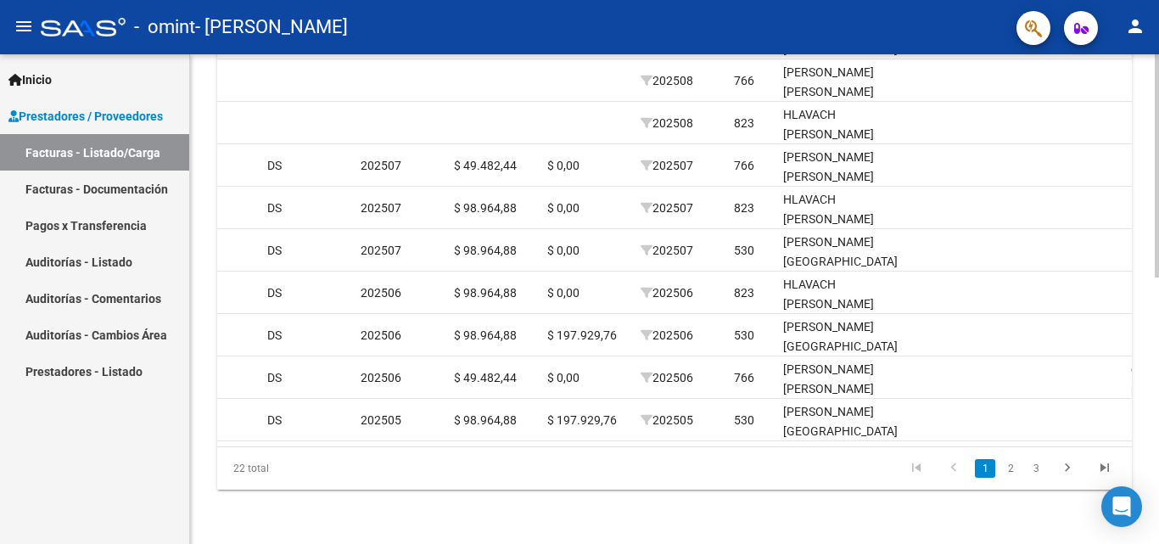
click at [1145, 543] on html "menu - omint - [PERSON_NAME] person Inicio Instructivos Contacto OS Prestadores…" at bounding box center [579, 272] width 1159 height 544
